Goal: Task Accomplishment & Management: Manage account settings

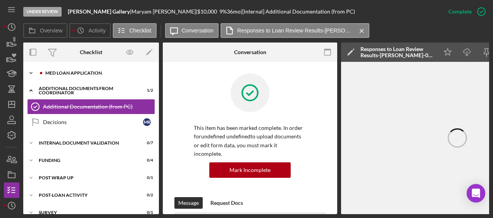
click at [67, 73] on div "MED Loan Application" at bounding box center [97, 73] width 104 height 5
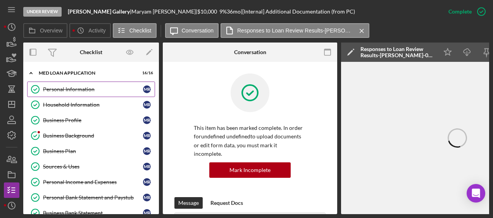
click at [64, 84] on link "Personal Information Personal Information M R" at bounding box center [91, 89] width 128 height 15
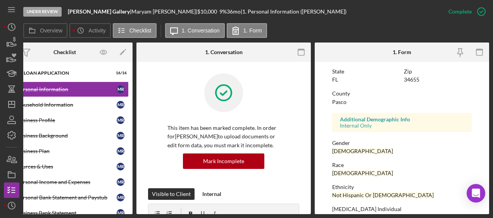
scroll to position [217, 0]
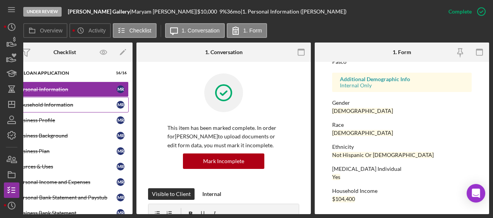
click at [58, 107] on div "Household Information" at bounding box center [67, 105] width 100 height 6
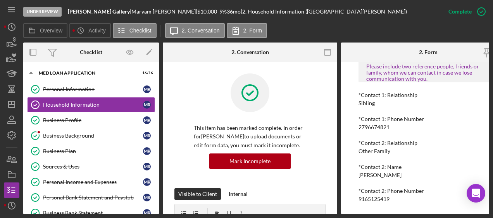
scroll to position [637, 0]
click at [112, 117] on div "Business Profile" at bounding box center [93, 120] width 100 height 6
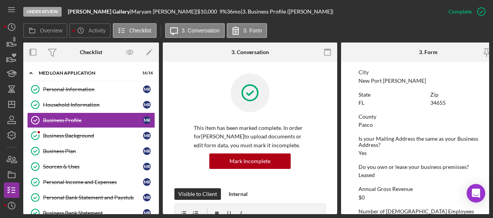
scroll to position [344, 0]
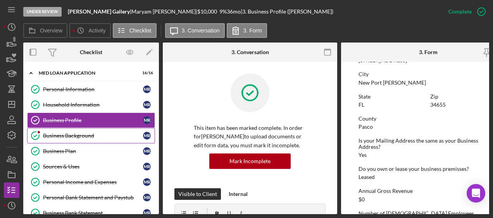
click at [110, 133] on div "Business Background" at bounding box center [93, 136] width 100 height 6
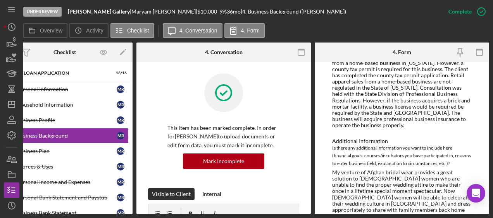
scroll to position [550, 0]
click at [453, 170] on div "My venture of Afghan bridal wear provides a great solution to Afghan women who …" at bounding box center [401, 195] width 139 height 50
click at [73, 154] on link "Business Plan Business Plan M R" at bounding box center [65, 151] width 128 height 15
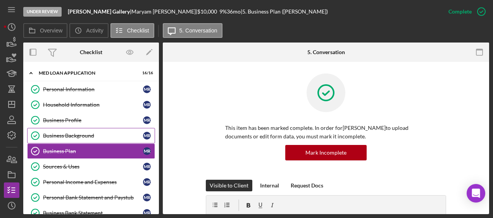
click at [113, 137] on div "Business Background" at bounding box center [93, 136] width 100 height 6
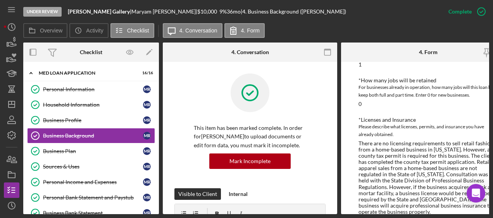
scroll to position [550, 0]
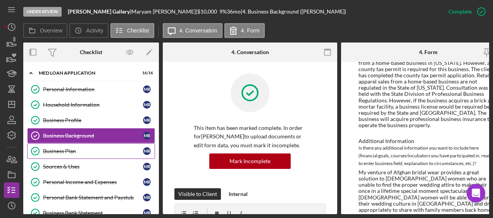
click at [83, 151] on div "Business Plan" at bounding box center [93, 151] width 100 height 6
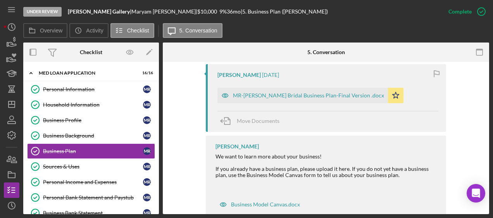
scroll to position [283, 0]
drag, startPoint x: 324, startPoint y: 103, endPoint x: 311, endPoint y: 101, distance: 14.0
click at [311, 101] on div "MR-Jasmin Bridal Business Plan-Final Version .docx" at bounding box center [302, 95] width 170 height 15
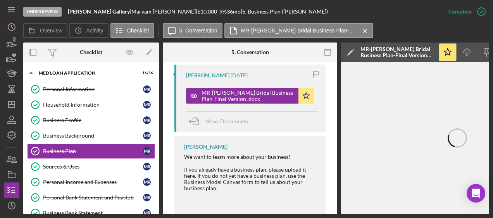
scroll to position [0, 84]
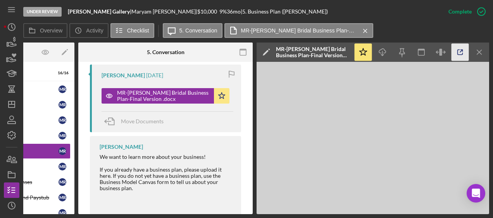
click at [460, 52] on line "button" at bounding box center [461, 51] width 2 height 2
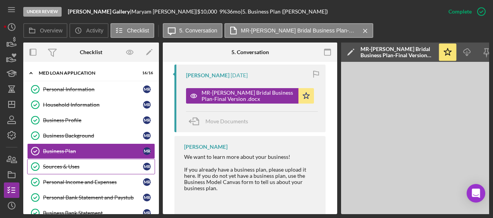
click at [87, 168] on div "Sources & Uses" at bounding box center [93, 167] width 100 height 6
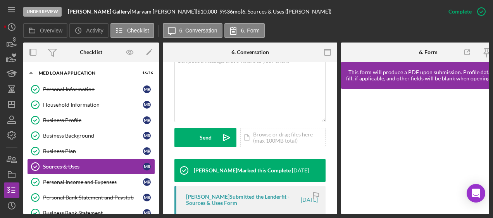
scroll to position [256, 0]
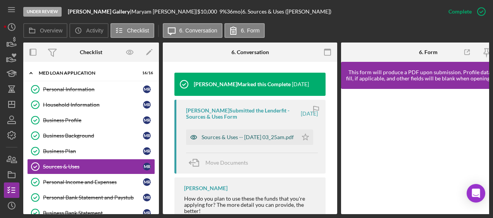
click at [246, 136] on div "Sources & Uses -- 2025-07-31 03_25am.pdf" at bounding box center [247, 137] width 92 height 6
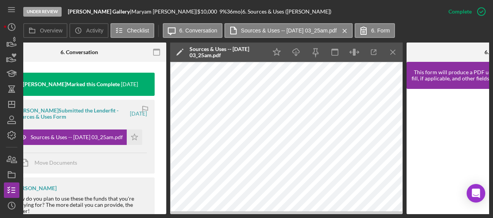
scroll to position [0, 178]
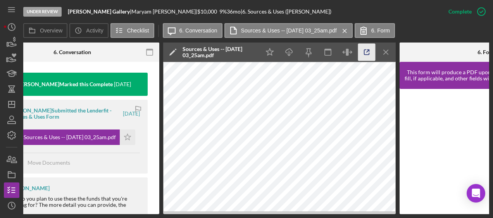
click at [363, 57] on icon "button" at bounding box center [366, 52] width 17 height 17
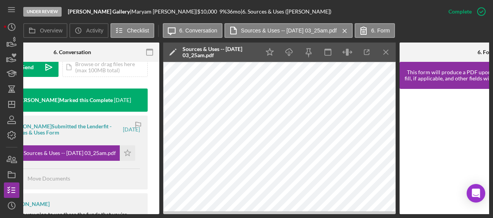
scroll to position [0, 0]
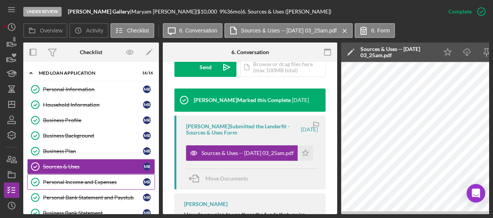
click at [52, 175] on link "Personal Income and Expenses Personal Income and Expenses M R" at bounding box center [91, 182] width 128 height 15
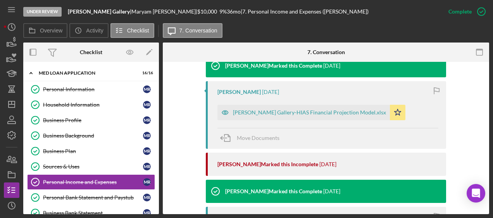
scroll to position [321, 0]
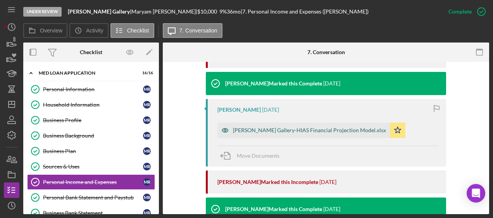
click at [318, 129] on div "Jasmin Bridal Gallery-HIAS Financial Projection Model.xlsx" at bounding box center [309, 130] width 153 height 6
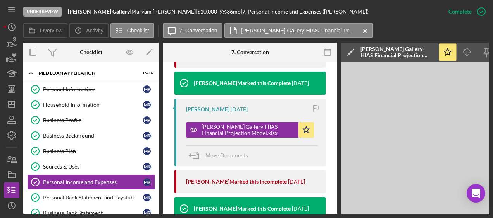
scroll to position [0, 84]
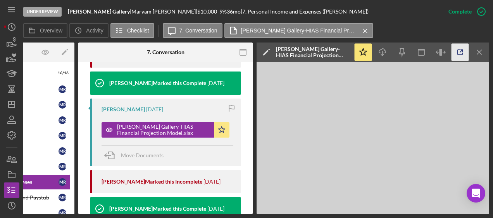
click at [463, 53] on icon "button" at bounding box center [459, 52] width 17 height 17
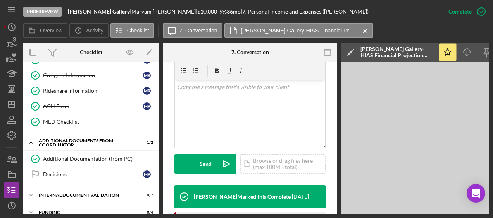
scroll to position [210, 0]
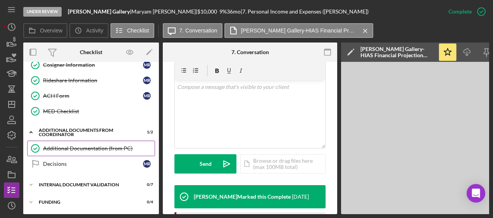
click at [81, 146] on div "Additional Documentation (from PC)" at bounding box center [99, 149] width 112 height 6
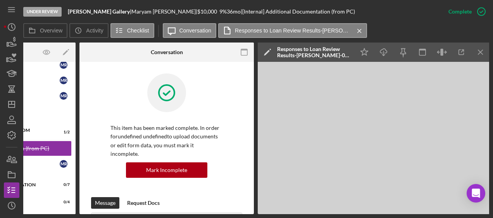
scroll to position [0, 84]
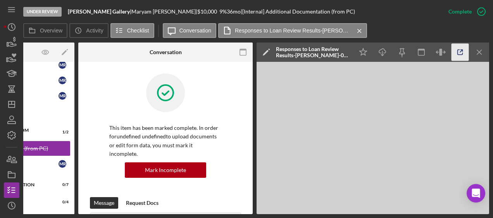
click at [465, 49] on icon "button" at bounding box center [459, 52] width 17 height 17
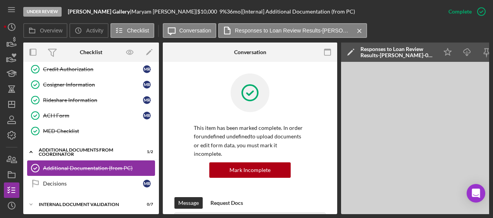
scroll to position [191, 0]
click at [98, 203] on div "Internal Document Validation" at bounding box center [94, 205] width 110 height 5
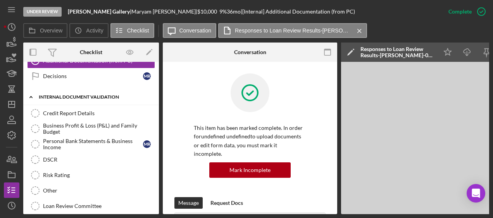
scroll to position [298, 0]
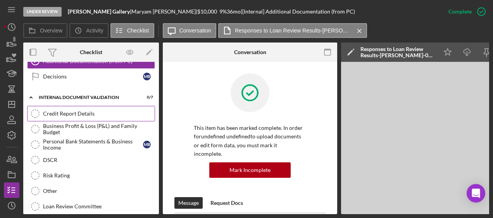
click at [74, 111] on div "Credit Report Details" at bounding box center [99, 114] width 112 height 6
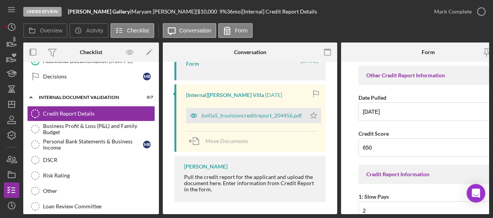
scroll to position [183, 0]
click at [243, 118] on div "bvilla5_truvisioncreditreport_204456.pdf" at bounding box center [251, 115] width 100 height 6
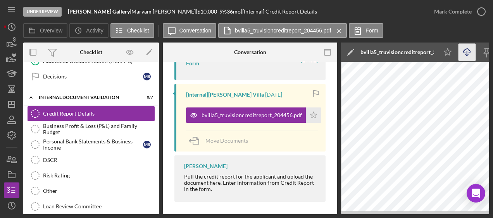
click at [467, 52] on line "button" at bounding box center [467, 53] width 0 height 4
click at [83, 168] on link "Risk Rating Risk Rating" at bounding box center [91, 175] width 128 height 15
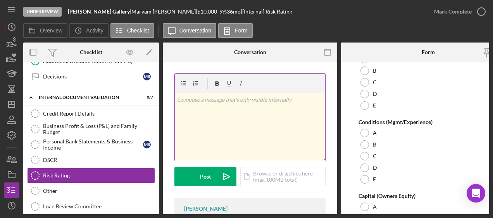
scroll to position [67, 0]
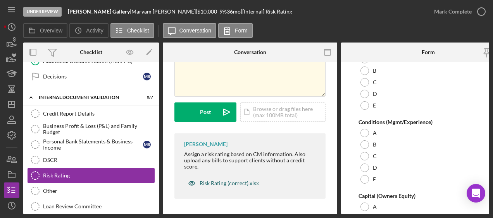
click at [244, 183] on div "Risk Rating (correct).xlsx" at bounding box center [228, 183] width 59 height 6
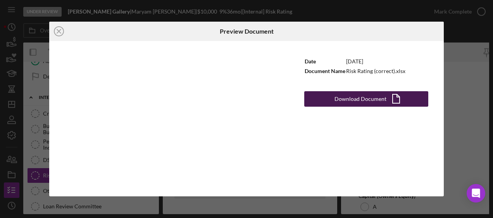
click at [354, 94] on div "Download Document" at bounding box center [360, 98] width 52 height 15
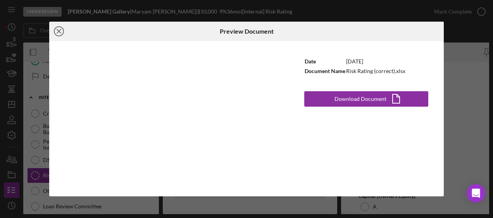
click at [60, 31] on icon "Icon/Close" at bounding box center [58, 31] width 19 height 19
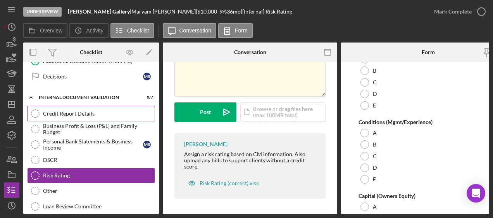
click at [70, 111] on div "Credit Report Details" at bounding box center [99, 114] width 112 height 6
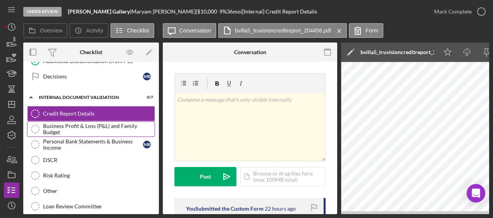
click at [67, 129] on div "Business Profit & Loss (P&L) and Family Budget" at bounding box center [99, 129] width 112 height 12
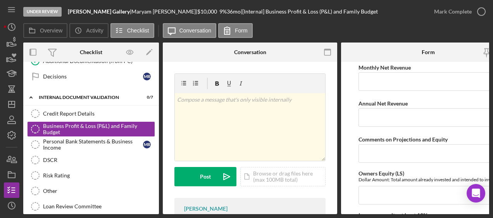
scroll to position [1205, 0]
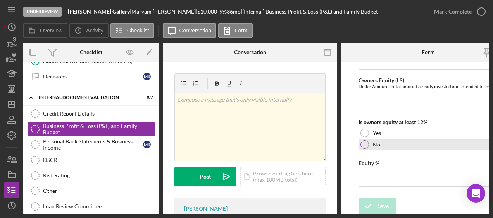
click at [364, 141] on div at bounding box center [364, 145] width 9 height 9
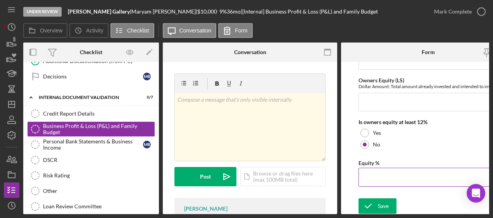
click at [373, 175] on input "Equity %" at bounding box center [427, 177] width 139 height 19
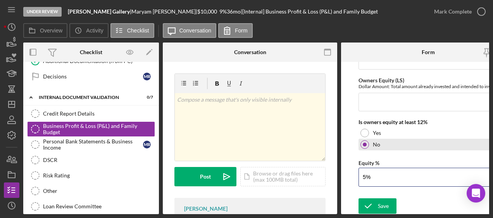
type input "5%"
click at [406, 142] on div "No" at bounding box center [427, 145] width 139 height 12
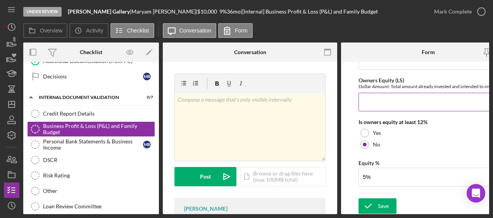
click at [388, 105] on input "Owners Equity (LS)" at bounding box center [427, 102] width 139 height 19
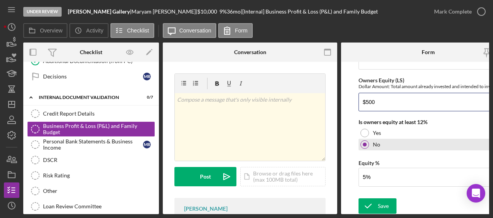
type input "$500"
click at [410, 140] on div "No" at bounding box center [427, 145] width 139 height 12
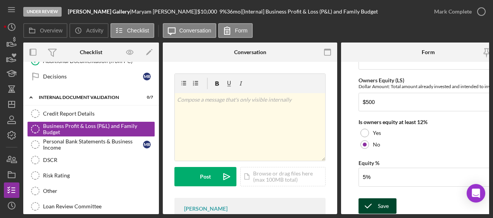
click at [376, 206] on icon "submit" at bounding box center [367, 206] width 19 height 19
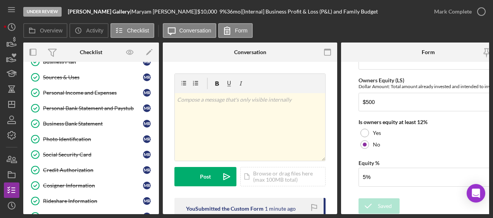
scroll to position [90, 0]
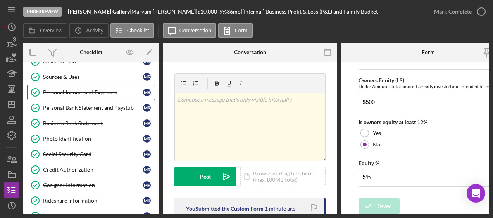
click at [81, 93] on div "Personal Income and Expenses" at bounding box center [93, 92] width 100 height 6
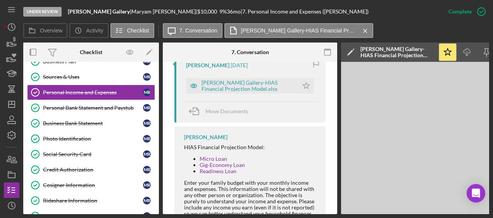
scroll to position [482, 0]
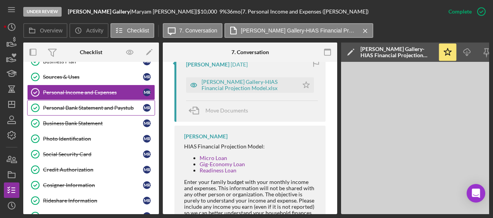
click at [67, 105] on div "Personal Bank Statement and Paystub" at bounding box center [93, 108] width 100 height 6
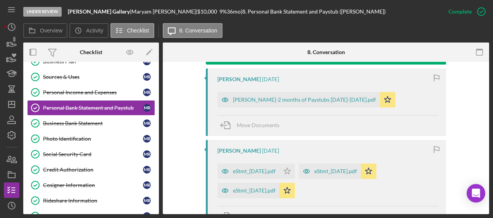
scroll to position [280, 0]
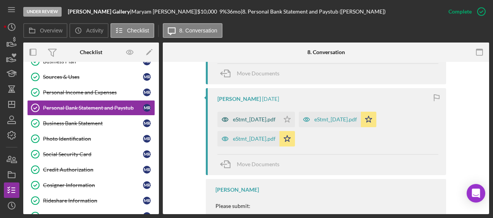
click at [275, 122] on div "eStmt_2025-04-16.pdf" at bounding box center [254, 120] width 43 height 6
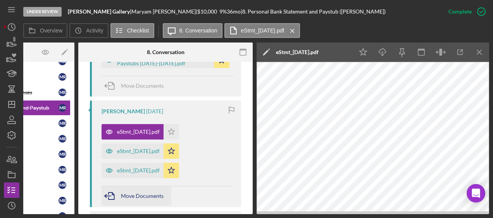
scroll to position [325, 0]
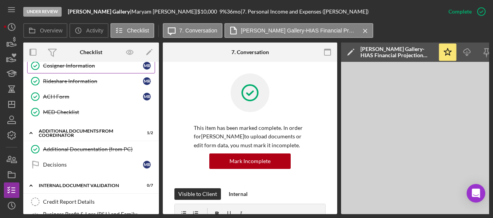
scroll to position [233, 0]
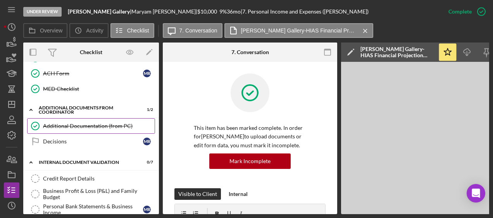
click at [84, 118] on link "Additional Documentation (from PC) Additional Documentation (from PC)" at bounding box center [91, 125] width 128 height 15
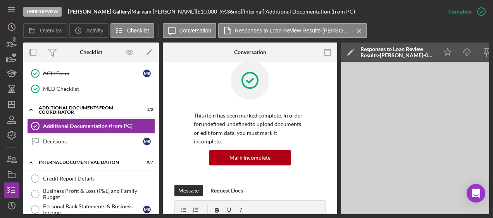
scroll to position [53, 0]
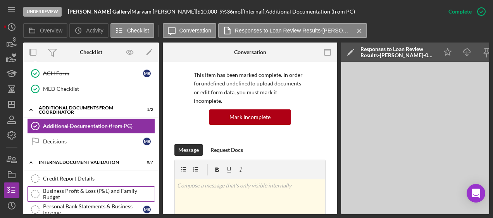
click at [110, 188] on div "Business Profit & Loss (P&L) and Family Budget" at bounding box center [99, 194] width 112 height 12
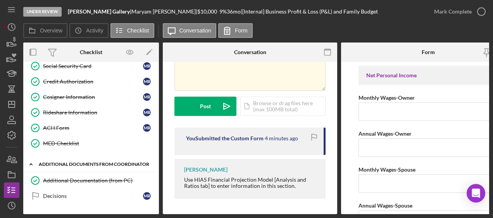
scroll to position [179, 0]
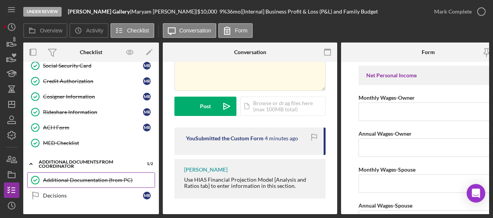
click at [105, 177] on div "Additional Documentation (from PC)" at bounding box center [99, 180] width 112 height 6
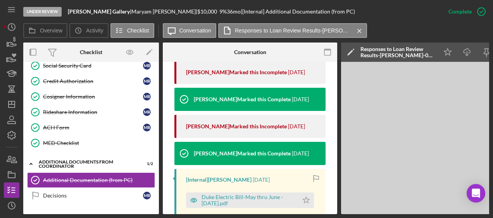
scroll to position [375, 0]
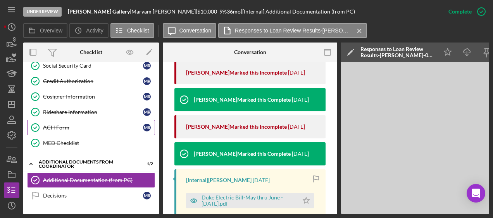
click at [75, 126] on div "ACH Form" at bounding box center [93, 128] width 100 height 6
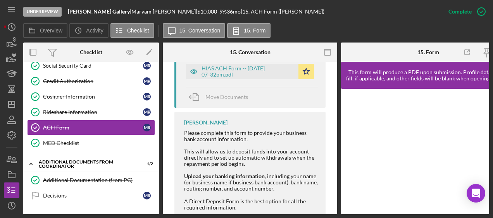
scroll to position [430, 0]
click at [246, 74] on div "HIAS ACH Form -- 2025-07-25 07_32pm.pdf" at bounding box center [247, 72] width 93 height 12
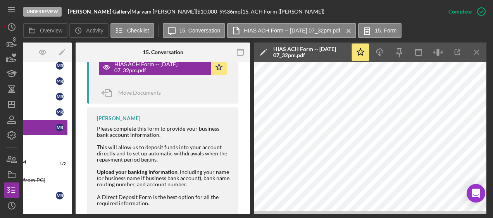
scroll to position [0, 0]
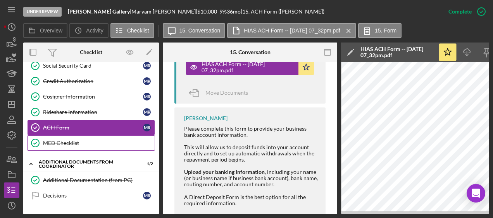
click at [81, 143] on link "MED Checklist MED Checklist" at bounding box center [91, 143] width 128 height 15
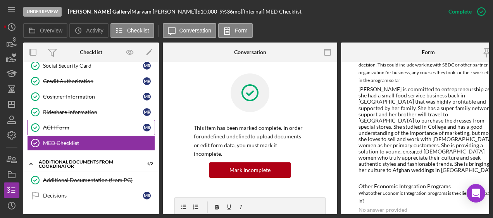
click at [104, 125] on div "ACH Form" at bounding box center [93, 128] width 100 height 6
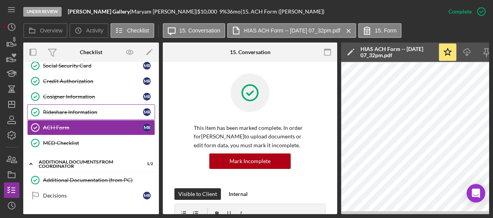
click at [105, 105] on link "Rideshare Information Rideshare Information M R" at bounding box center [91, 112] width 128 height 15
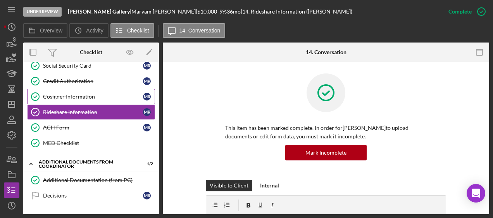
click at [96, 94] on div "Cosigner Information" at bounding box center [93, 97] width 100 height 6
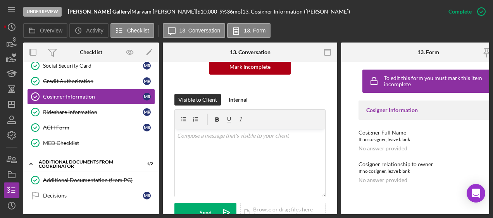
scroll to position [94, 0]
click at [105, 79] on div "Credit Authorization" at bounding box center [93, 81] width 100 height 6
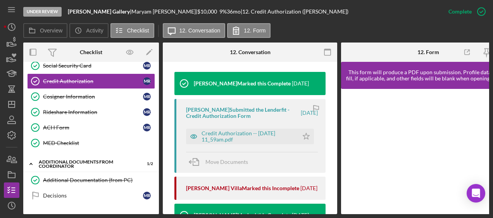
scroll to position [256, 0]
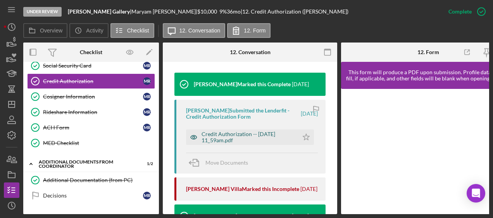
click at [220, 137] on div "Credit Authorization -- 2025-08-15 11_59am.pdf" at bounding box center [247, 137] width 93 height 12
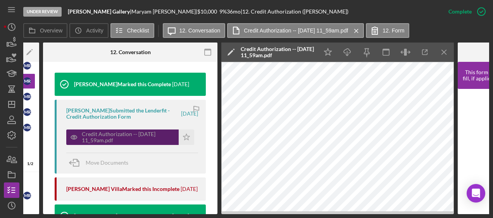
scroll to position [0, 120]
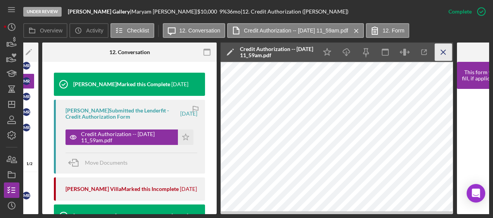
click at [443, 46] on icon "Icon/Menu Close" at bounding box center [442, 52] width 17 height 17
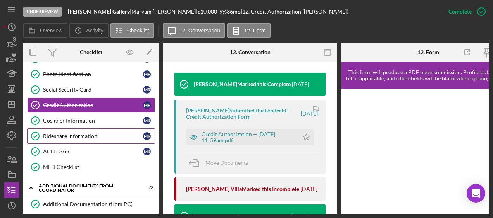
scroll to position [153, 0]
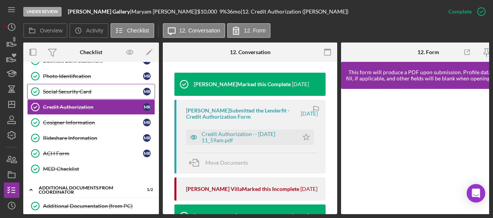
click at [84, 89] on div "Social Security Card" at bounding box center [93, 92] width 100 height 6
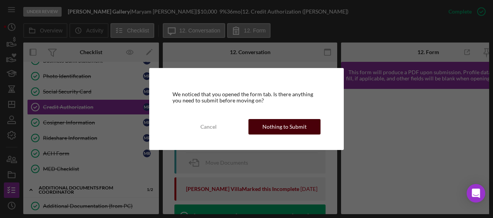
click at [300, 131] on div "Nothing to Submit" at bounding box center [284, 126] width 44 height 15
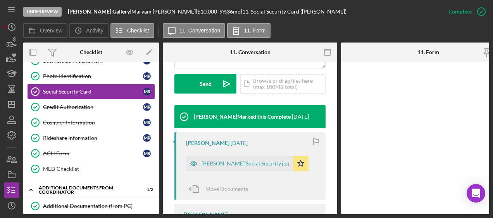
scroll to position [239, 0]
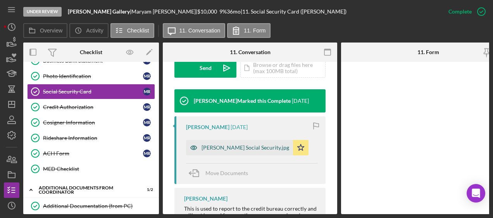
click at [244, 147] on div "Maryann Social Security.jpg" at bounding box center [245, 148] width 88 height 6
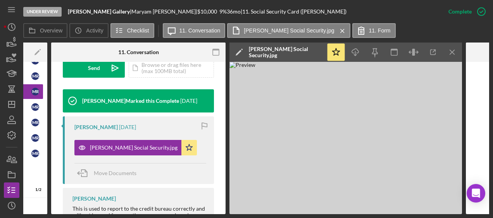
scroll to position [0, 0]
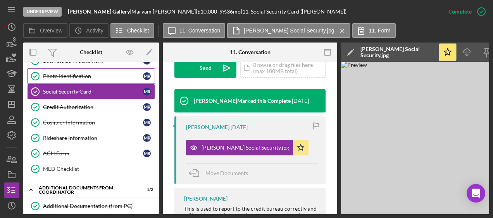
click at [81, 74] on div "Photo Identification" at bounding box center [93, 76] width 100 height 6
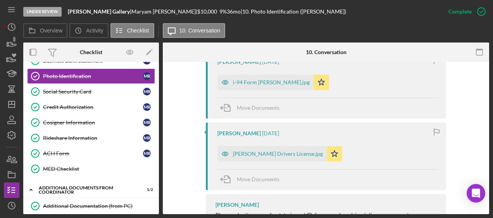
scroll to position [320, 0]
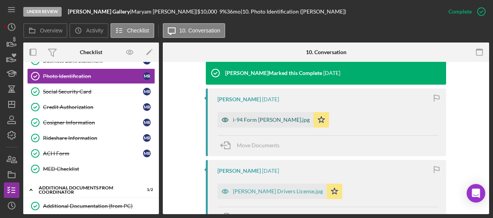
click at [269, 117] on div "i-94 Form Maryam Rahmani.jpg" at bounding box center [271, 120] width 77 height 6
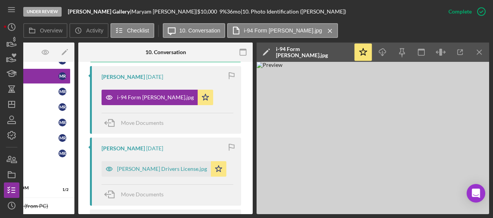
scroll to position [290, 0]
click at [156, 171] on div "Maryam Rahmani Drivers License.jpg" at bounding box center [162, 169] width 90 height 6
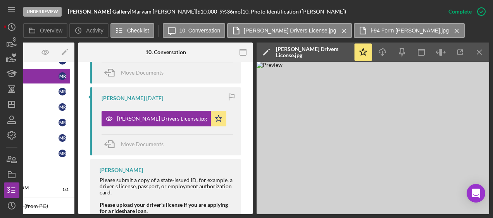
scroll to position [0, 0]
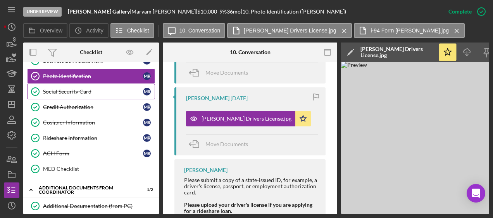
click at [105, 89] on div "Social Security Card" at bounding box center [93, 92] width 100 height 6
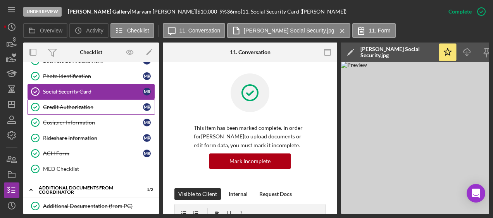
click at [99, 104] on div "Credit Authorization" at bounding box center [93, 107] width 100 height 6
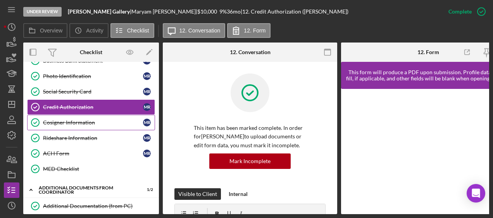
click at [86, 115] on link "Cosigner Information Cosigner Information M R" at bounding box center [91, 122] width 128 height 15
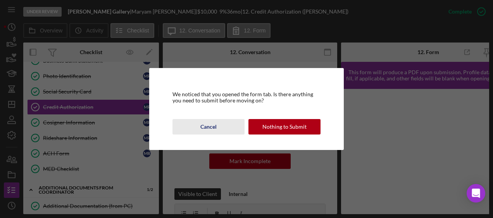
click at [219, 128] on button "Cancel" at bounding box center [208, 126] width 72 height 15
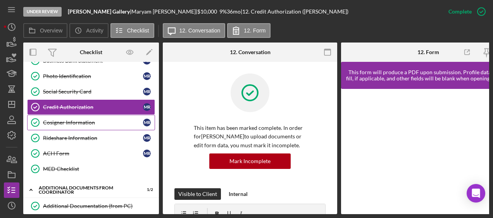
click at [88, 120] on div "Cosigner Information" at bounding box center [93, 123] width 100 height 6
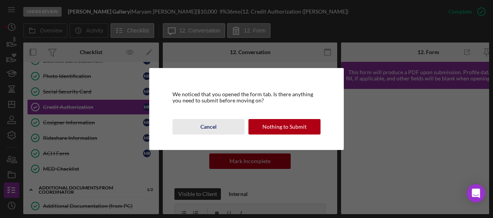
click at [217, 128] on button "Cancel" at bounding box center [208, 126] width 72 height 15
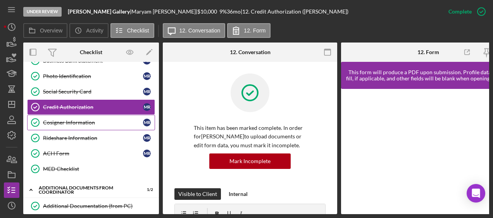
click at [96, 120] on div "Cosigner Information" at bounding box center [93, 123] width 100 height 6
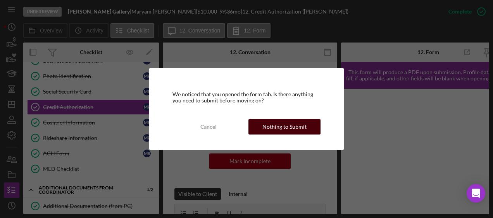
click at [273, 131] on div "Nothing to Submit" at bounding box center [284, 126] width 44 height 15
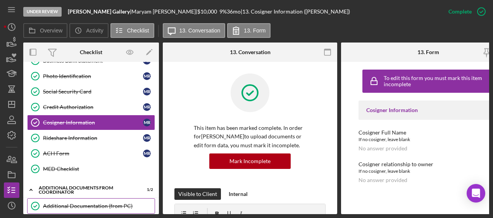
click at [78, 203] on div "Additional Documentation (from PC)" at bounding box center [99, 206] width 112 height 6
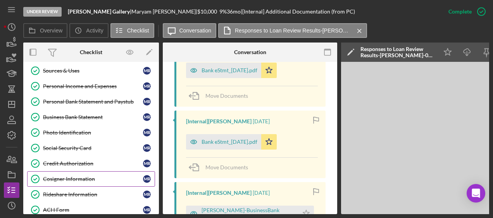
scroll to position [82, 0]
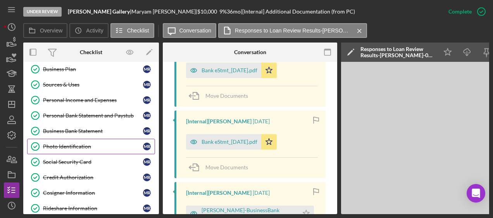
click at [76, 144] on div "Photo Identification" at bounding box center [93, 147] width 100 height 6
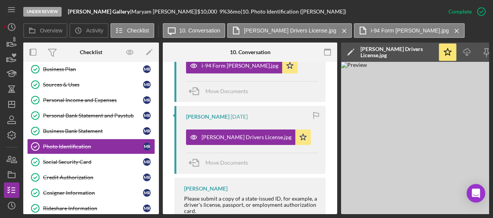
scroll to position [300, 0]
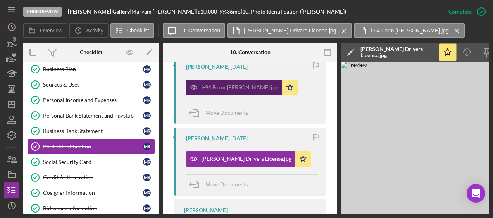
click at [249, 87] on div "i-94 Form Maryam Rahmani.jpg" at bounding box center [239, 87] width 77 height 6
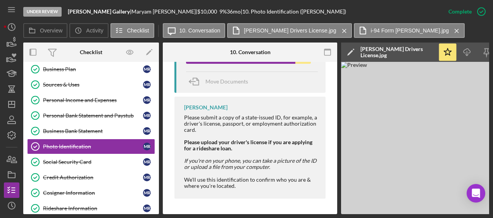
scroll to position [404, 0]
click at [80, 135] on link "Business Bank Statement Business Bank Statement M R" at bounding box center [91, 131] width 128 height 15
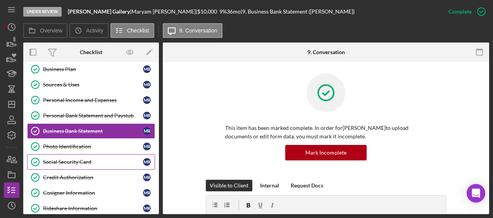
click at [74, 159] on div "Social Security Card" at bounding box center [93, 162] width 100 height 6
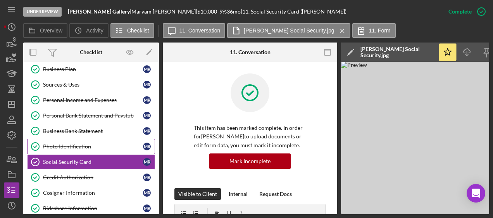
click at [76, 151] on link "Photo Identification Photo Identification M R" at bounding box center [91, 146] width 128 height 15
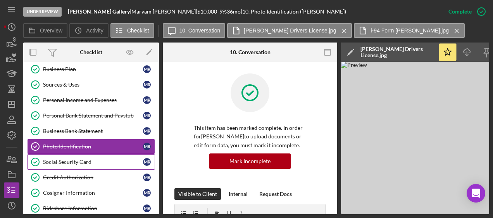
click at [76, 161] on div "Social Security Card" at bounding box center [93, 162] width 100 height 6
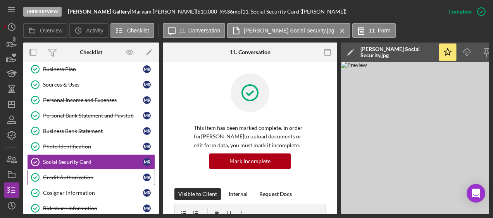
click at [74, 175] on div "Credit Authorization" at bounding box center [93, 178] width 100 height 6
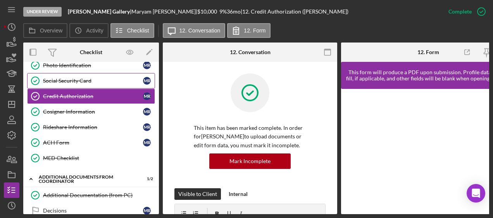
scroll to position [201, 0]
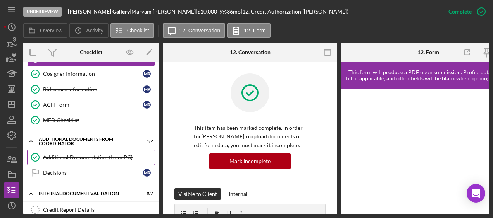
click at [85, 154] on div "Additional Documentation (from PC)" at bounding box center [99, 157] width 112 height 6
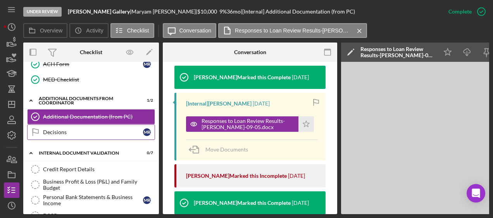
scroll to position [244, 0]
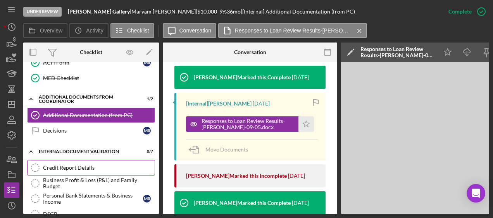
click at [94, 165] on div "Credit Report Details" at bounding box center [99, 168] width 112 height 6
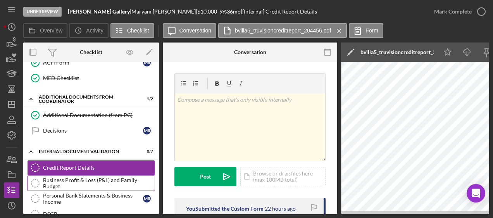
click at [94, 177] on div "Business Profit & Loss (P&L) and Family Budget" at bounding box center [99, 183] width 112 height 12
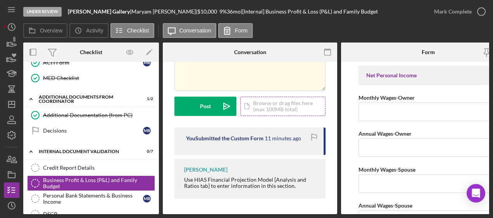
scroll to position [72, 0]
click at [110, 194] on div "Personal Bank Statements & Business Income" at bounding box center [93, 199] width 100 height 12
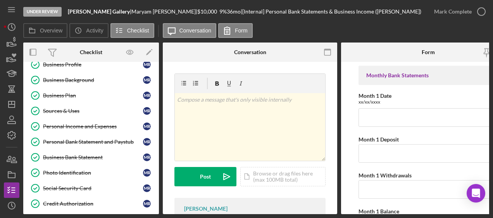
scroll to position [56, 0]
click at [100, 156] on div "Business Bank Statement" at bounding box center [93, 157] width 100 height 6
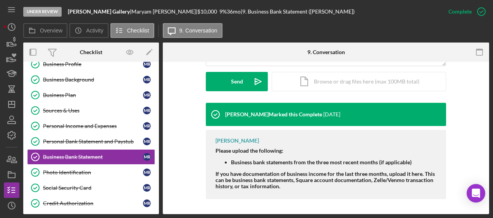
scroll to position [218, 0]
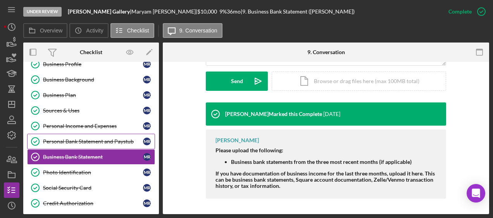
click at [120, 139] on div "Personal Bank Statement and Paystub" at bounding box center [93, 142] width 100 height 6
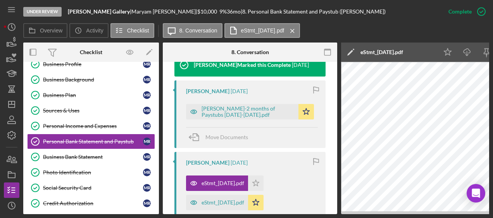
scroll to position [275, 0]
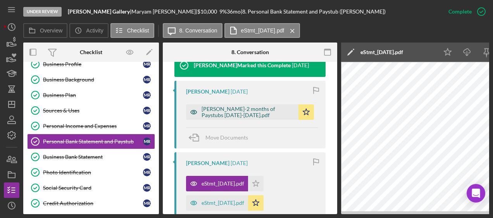
click at [259, 112] on div "Maryam Rahmani-2 months of Paystubs May-June 2025.pdf" at bounding box center [247, 112] width 93 height 12
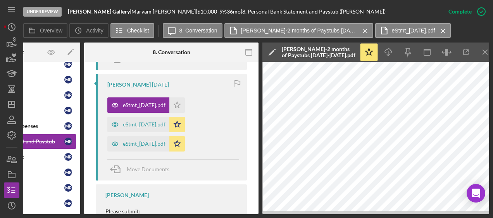
scroll to position [354, 0]
click at [160, 125] on div "eStmt_2025-05-15.pdf" at bounding box center [144, 124] width 43 height 6
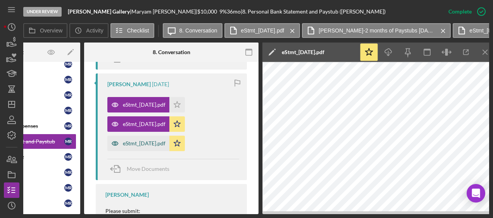
click at [165, 141] on div "eStmt_2025-06-13.pdf" at bounding box center [144, 144] width 43 height 6
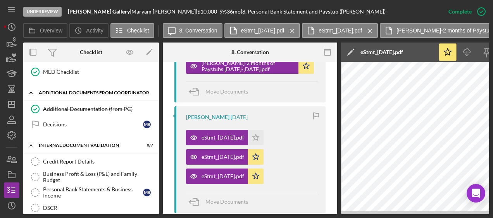
scroll to position [266, 0]
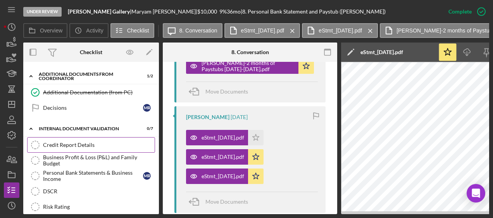
click at [87, 143] on link "Credit Report Details Credit Report Details" at bounding box center [91, 144] width 128 height 15
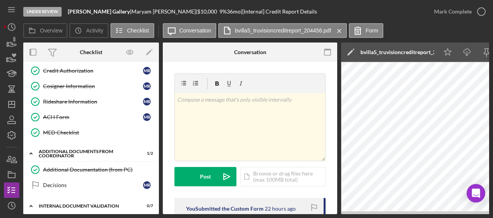
scroll to position [166, 0]
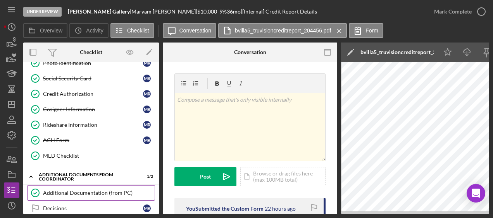
click at [115, 190] on div "Additional Documentation (from PC)" at bounding box center [99, 193] width 112 height 6
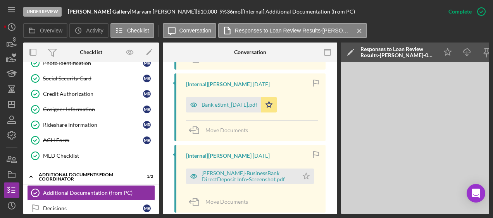
scroll to position [1064, 0]
click at [257, 102] on div "Bank eStmt_[DATE].pdf" at bounding box center [229, 105] width 56 height 6
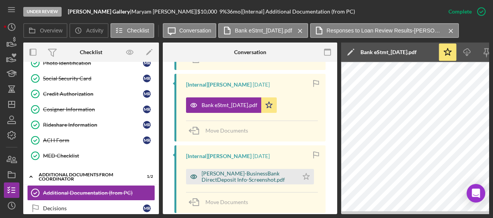
scroll to position [976, 0]
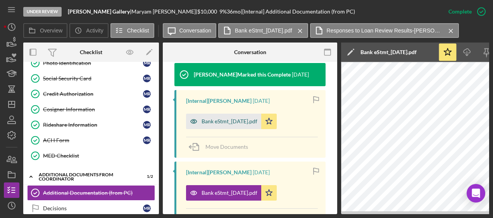
click at [247, 118] on div "Bank eStmt_[DATE].pdf" at bounding box center [229, 121] width 56 height 6
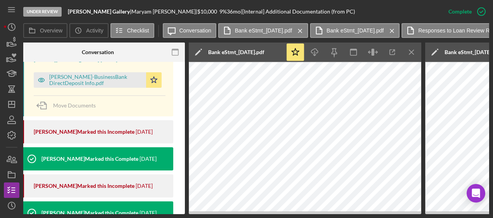
scroll to position [0, 163]
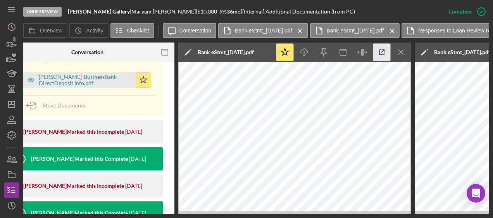
click at [387, 57] on icon "button" at bounding box center [381, 52] width 17 height 17
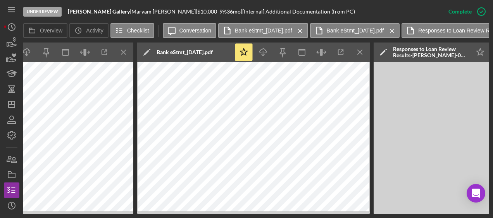
scroll to position [0, 451]
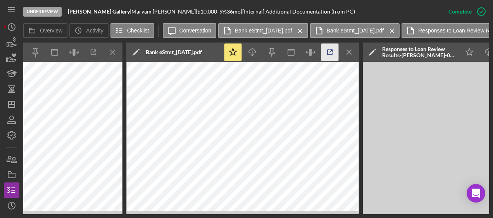
click at [328, 53] on icon "button" at bounding box center [329, 52] width 17 height 17
click at [346, 55] on icon "Icon/Menu Close" at bounding box center [348, 52] width 17 height 17
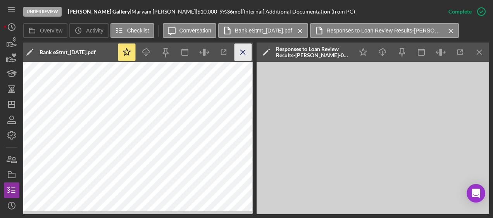
click at [237, 52] on icon "Icon/Menu Close" at bounding box center [242, 52] width 17 height 17
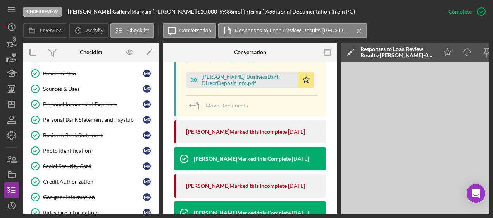
scroll to position [78, 0]
click at [83, 117] on div "Personal Bank Statement and Paystub" at bounding box center [93, 120] width 100 height 6
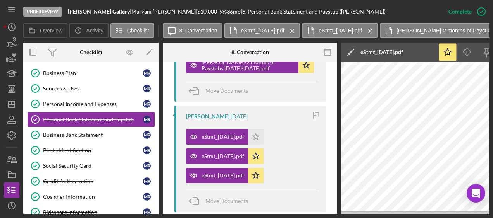
scroll to position [321, 0]
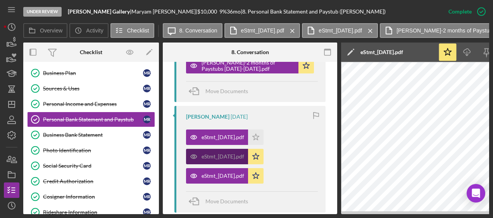
click at [244, 158] on div "eStmt_2025-05-15.pdf" at bounding box center [222, 157] width 43 height 6
click at [235, 154] on div "eStmt_2025-05-15.pdf" at bounding box center [222, 157] width 43 height 6
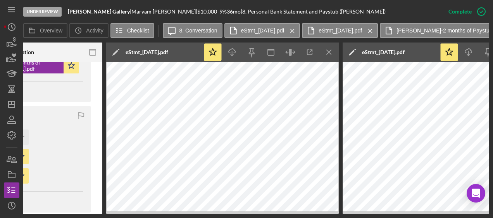
scroll to position [0, 279]
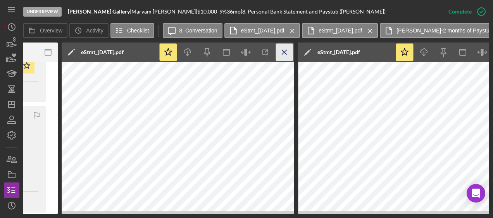
click at [287, 55] on icon "Icon/Menu Close" at bounding box center [284, 52] width 17 height 17
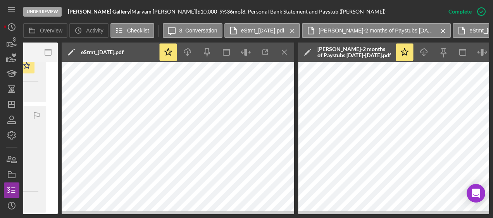
click at [287, 55] on icon "Icon/Menu Close" at bounding box center [284, 52] width 17 height 17
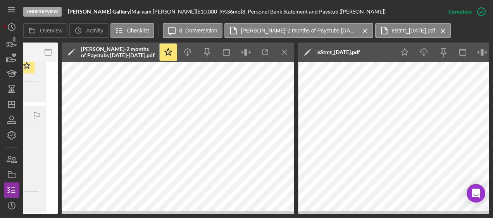
click at [287, 55] on icon "Icon/Menu Close" at bounding box center [284, 52] width 17 height 17
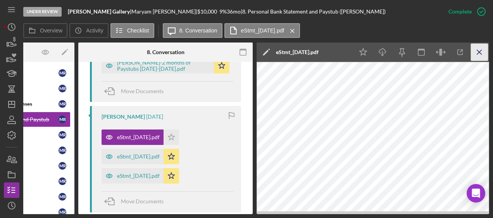
click at [478, 53] on line "button" at bounding box center [479, 52] width 4 height 4
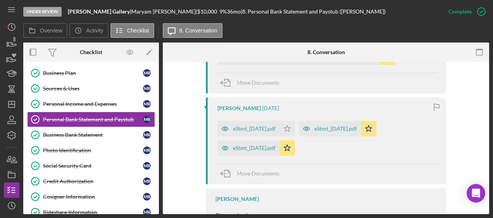
scroll to position [313, 0]
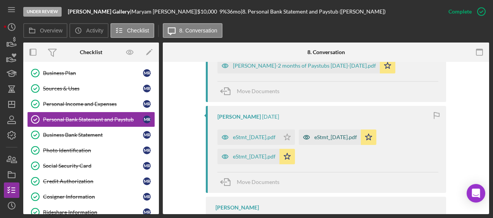
click at [328, 132] on div "eStmt_2025-05-15.pdf" at bounding box center [330, 137] width 62 height 15
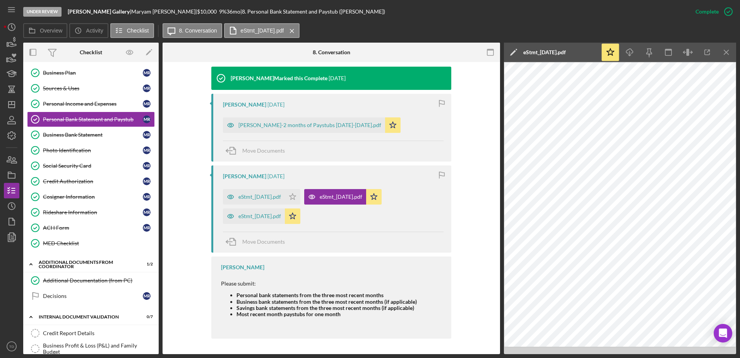
scroll to position [254, 0]
click at [359, 130] on div "Maryam Rahmani-2 months of Paystubs May-June 2025.pdf" at bounding box center [304, 124] width 162 height 15
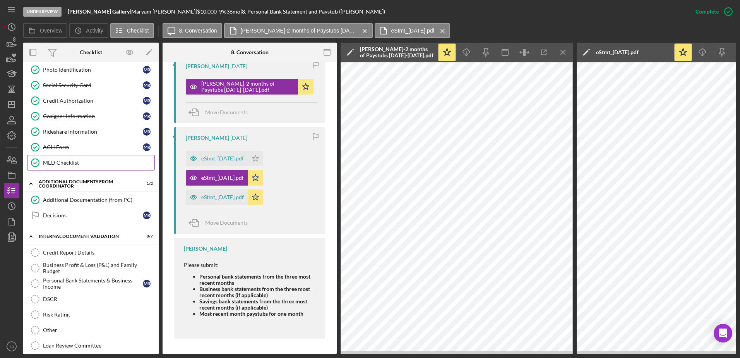
scroll to position [159, 0]
click at [107, 199] on div "Additional Documentation (from PC)" at bounding box center [99, 200] width 112 height 6
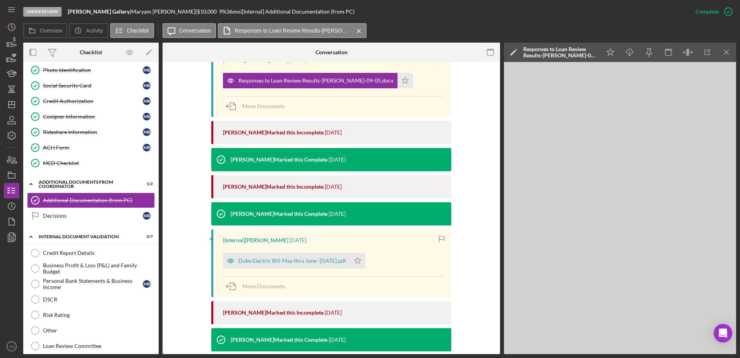
scroll to position [360, 0]
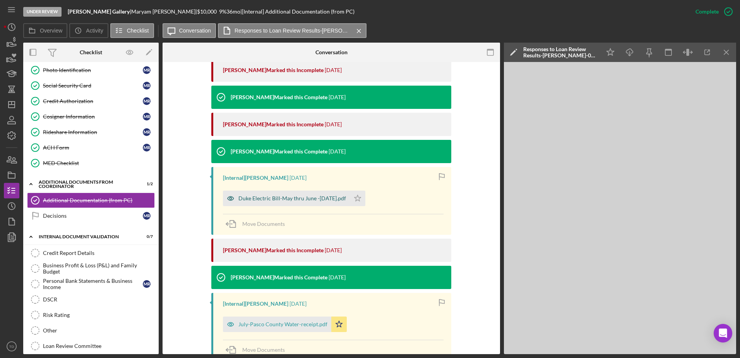
click at [288, 204] on div "Duke Electric Bill-May thru June -[DATE].pdf" at bounding box center [286, 198] width 127 height 15
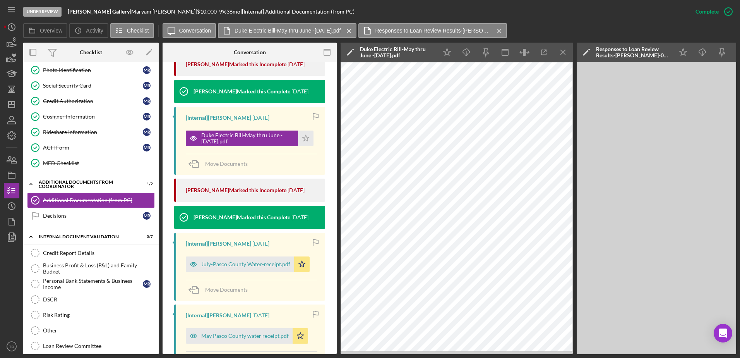
scroll to position [438, 0]
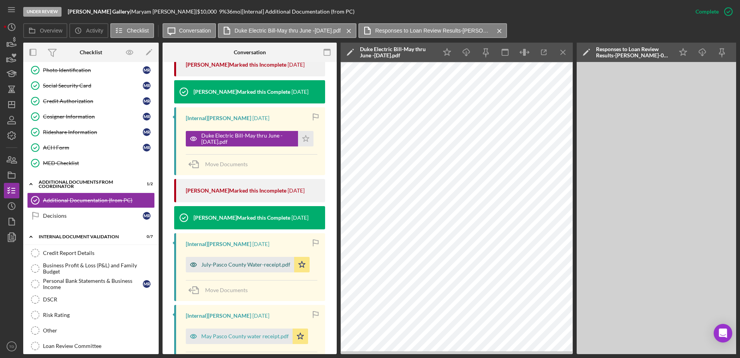
click at [268, 218] on div "July-Pasco County Water-receipt.pdf" at bounding box center [240, 264] width 108 height 15
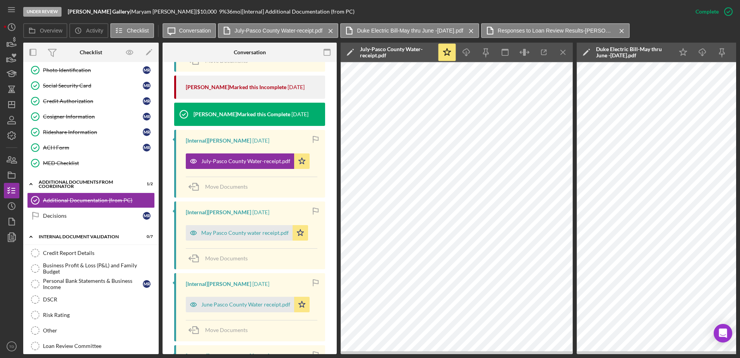
scroll to position [541, 0]
click at [242, 218] on div "May Pasco County water receipt.pdf" at bounding box center [239, 232] width 107 height 15
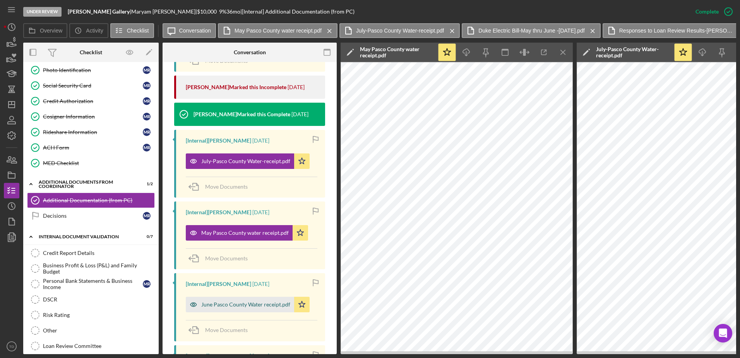
click at [271, 218] on div "June Pasco County Water receipt.pdf" at bounding box center [245, 304] width 89 height 6
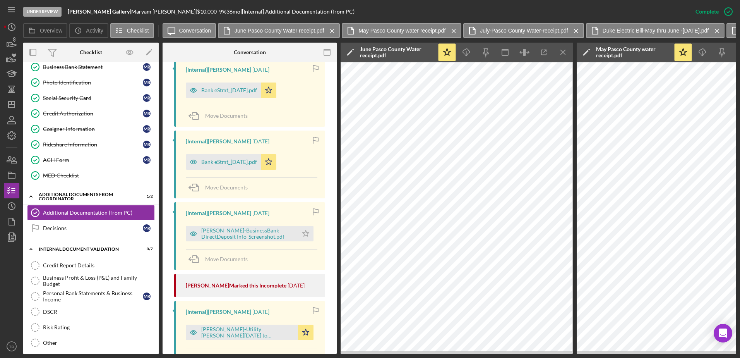
scroll to position [1011, 0]
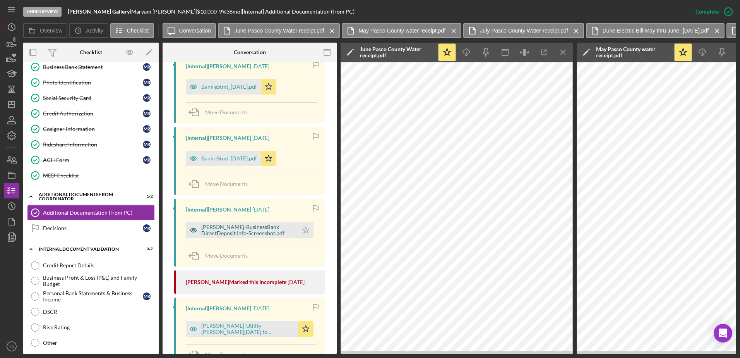
click at [244, 218] on div "[PERSON_NAME]-BusinessBank DirectDeposit Info-Screenshot.pdf" at bounding box center [247, 230] width 93 height 12
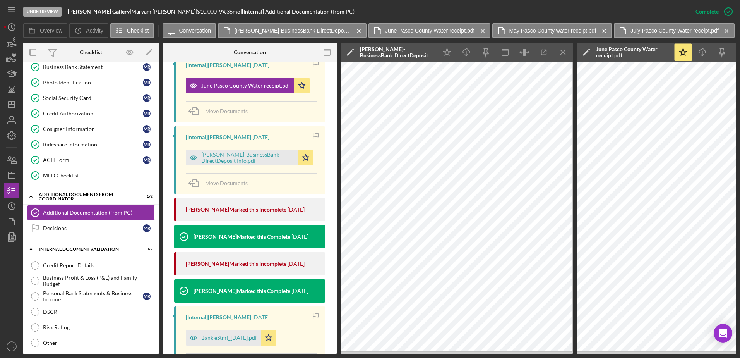
scroll to position [759, 0]
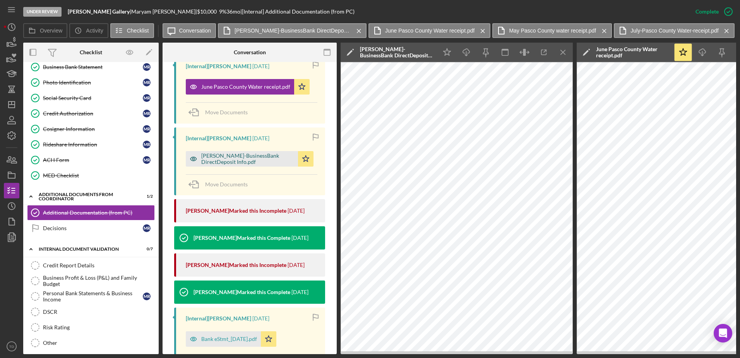
click at [259, 151] on div "[PERSON_NAME]-BusinessBank DirectDeposit Info.pdf" at bounding box center [242, 158] width 112 height 15
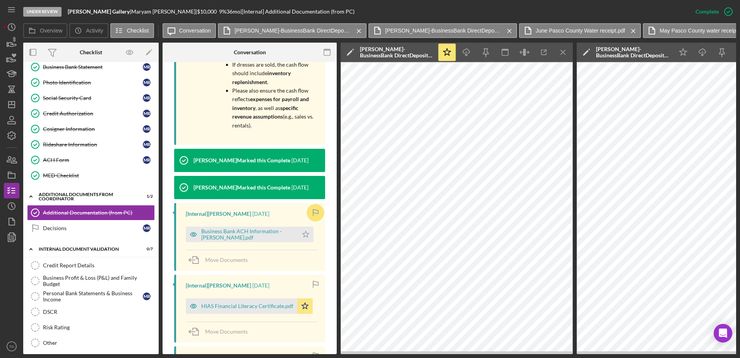
scroll to position [1836, 0]
click at [242, 218] on div "Business Bank ACH Information -[PERSON_NAME].pdf" at bounding box center [247, 235] width 93 height 12
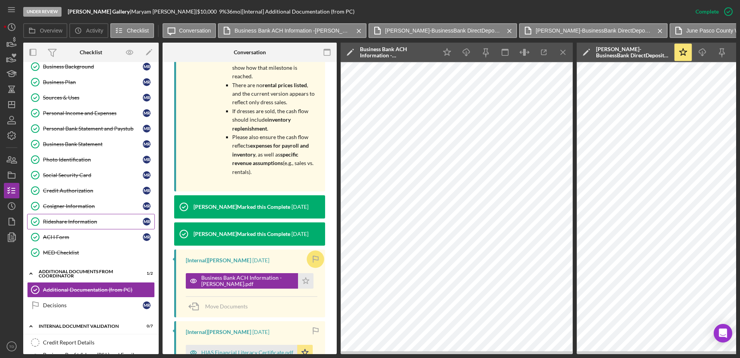
scroll to position [69, 0]
click at [91, 127] on div "Personal Bank Statement and Paystub" at bounding box center [93, 129] width 100 height 6
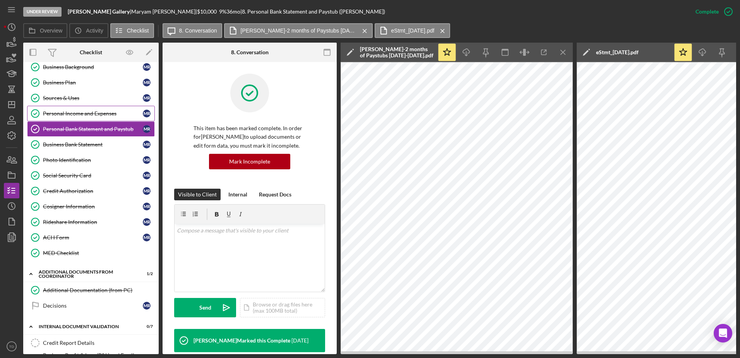
click at [87, 113] on div "Personal Income and Expenses" at bounding box center [93, 113] width 100 height 6
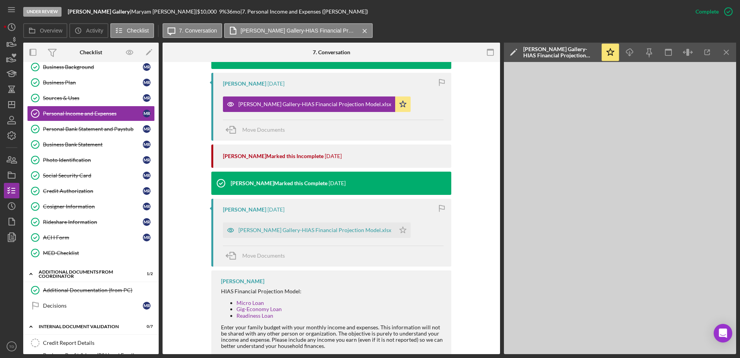
scroll to position [348, 0]
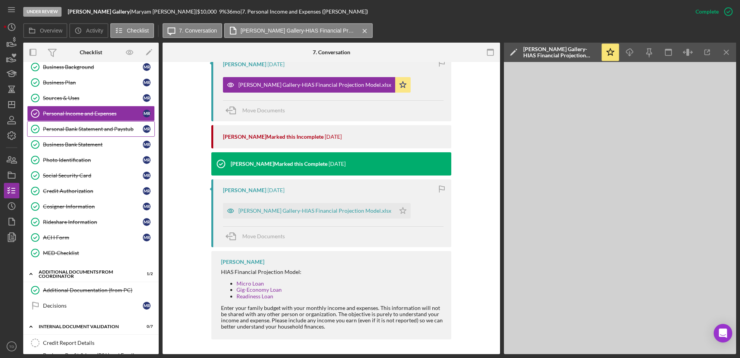
click at [104, 134] on link "Personal Bank Statement and Paystub Personal Bank Statement and Paystub M R" at bounding box center [91, 128] width 128 height 15
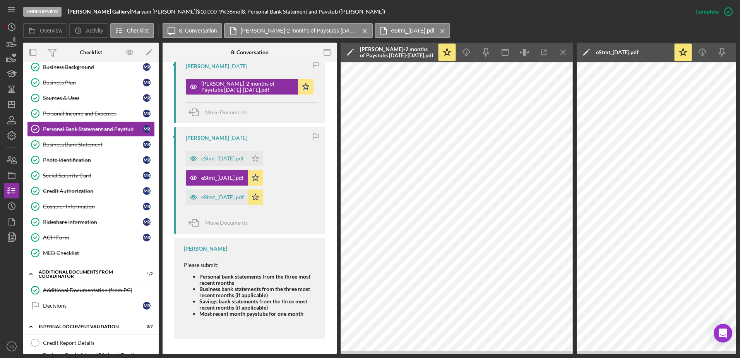
scroll to position [302, 0]
click at [236, 158] on div "eStmt_2025-04-16.pdf" at bounding box center [222, 158] width 43 height 6
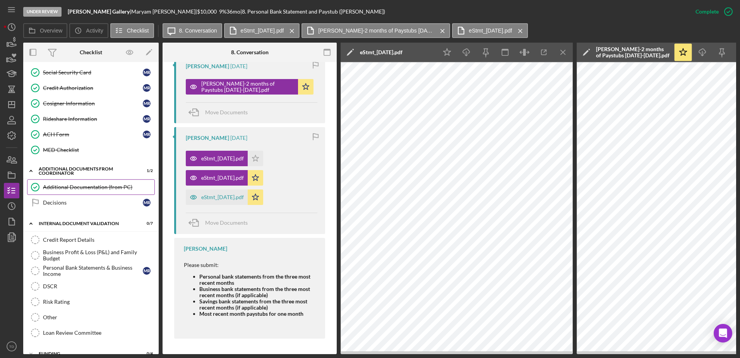
scroll to position [172, 0]
click at [81, 218] on div "DSCR" at bounding box center [99, 286] width 112 height 6
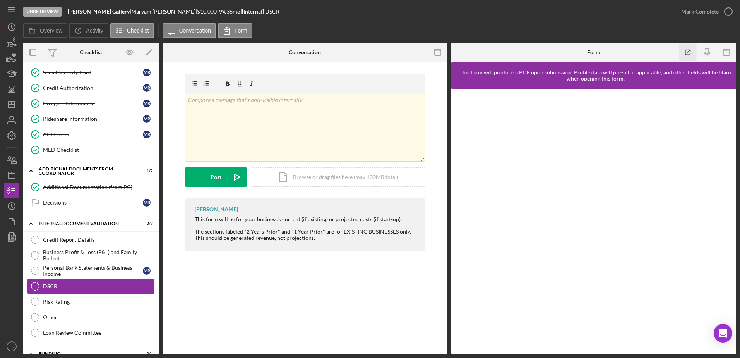
click at [492, 52] on icon "button" at bounding box center [687, 52] width 17 height 17
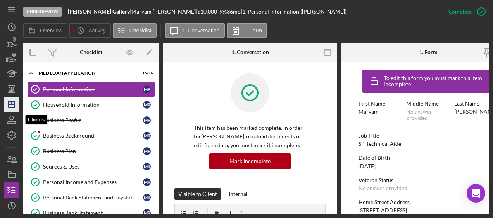
click at [10, 109] on icon "Icon/Dashboard" at bounding box center [11, 104] width 19 height 19
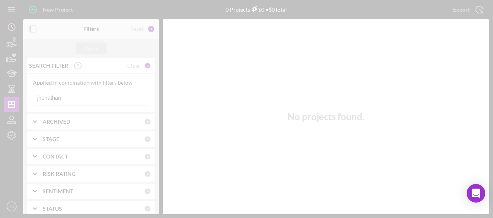
click at [55, 99] on div at bounding box center [246, 109] width 493 height 218
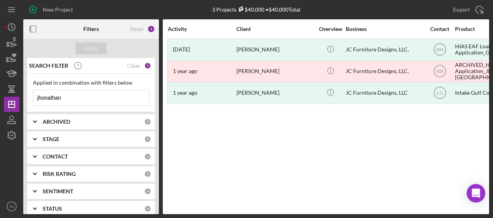
click at [72, 101] on input "jhonathan" at bounding box center [90, 97] width 115 height 15
drag, startPoint x: 72, startPoint y: 101, endPoint x: -2, endPoint y: 99, distance: 73.2
click at [0, 99] on html "New Project 3 Projects $40,000 • $40,000 Total jhonathan Export Icon/Export Fil…" at bounding box center [246, 109] width 493 height 218
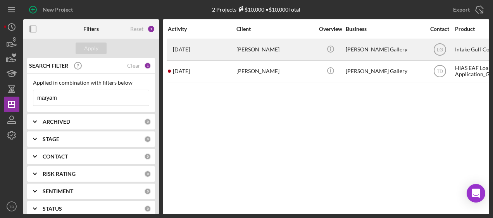
type input "maryam"
click at [237, 50] on div "Maryam Rahmani" at bounding box center [274, 49] width 77 height 21
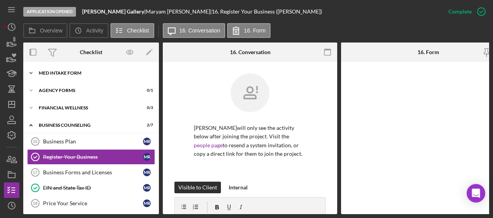
click at [62, 77] on div "Icon/Expander MED Intake Form 10 / 10" at bounding box center [91, 72] width 136 height 15
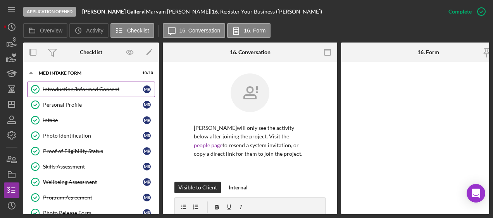
click at [59, 90] on div "Introduction/Informed Consent" at bounding box center [93, 89] width 100 height 6
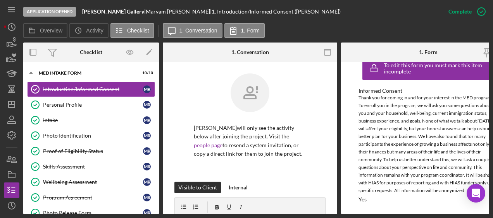
scroll to position [15, 0]
click at [54, 108] on link "Personal Profile Personal Profile M R" at bounding box center [91, 104] width 128 height 15
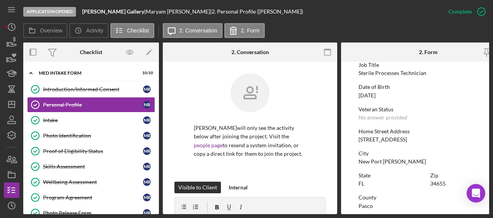
scroll to position [70, 0]
click at [9, 107] on polygon "button" at bounding box center [12, 104] width 6 height 6
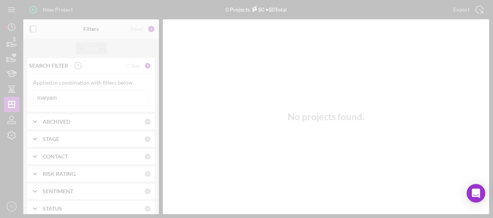
click at [94, 98] on div at bounding box center [246, 109] width 493 height 218
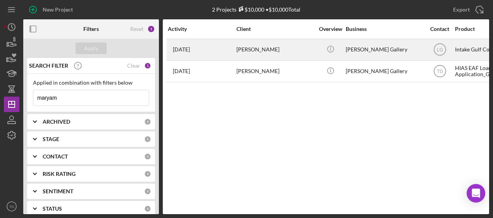
click at [228, 51] on div "2 months ago Maryam Rahmani" at bounding box center [202, 49] width 68 height 21
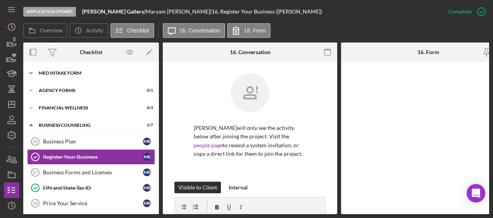
click at [68, 75] on div "MED Intake Form" at bounding box center [94, 73] width 110 height 5
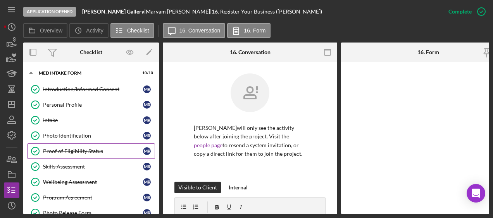
click at [88, 150] on div "Proof of Eligibility Status" at bounding box center [93, 151] width 100 height 6
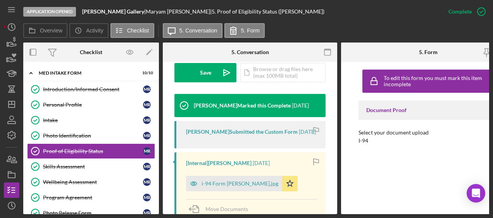
scroll to position [312, 0]
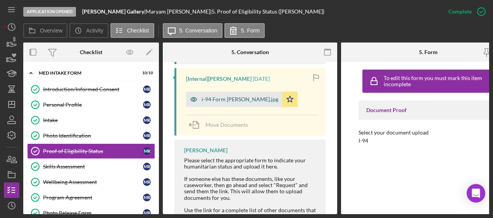
click at [240, 103] on div "i-94 Form Maryam Rahmani.jpg" at bounding box center [239, 99] width 77 height 6
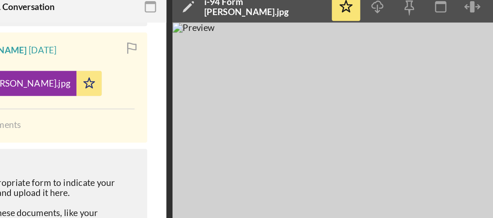
scroll to position [0, 0]
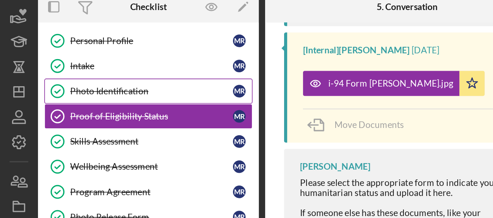
click at [90, 105] on div "Photo Identification" at bounding box center [93, 104] width 100 height 6
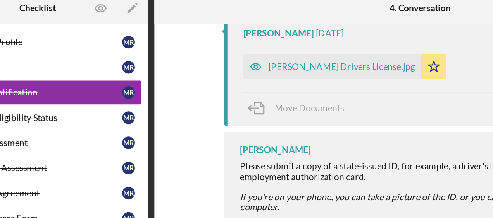
scroll to position [283, 0]
click at [281, 93] on div "Maryam Rahmani Drivers License.jpg" at bounding box center [271, 88] width 109 height 15
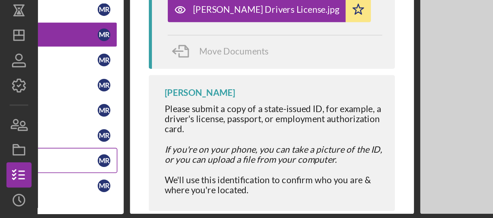
scroll to position [0, 84]
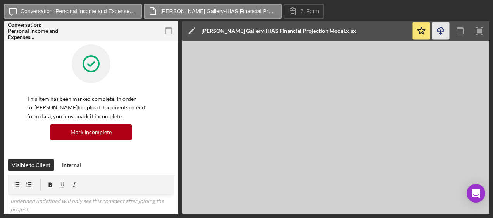
click at [443, 36] on icon "Icon/Download" at bounding box center [440, 30] width 17 height 17
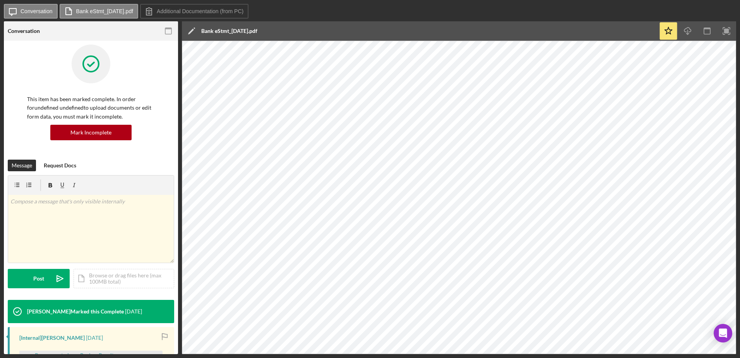
scroll to position [338, 0]
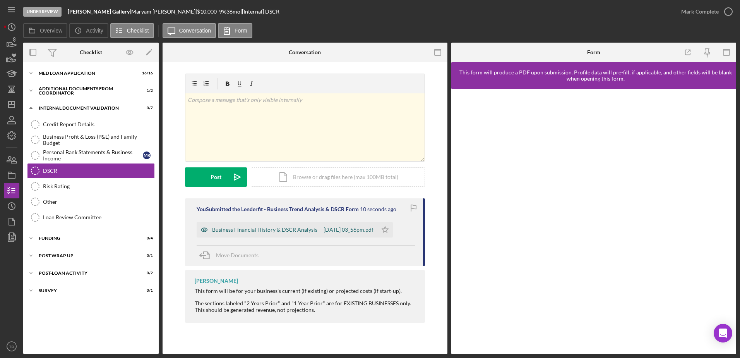
click at [347, 227] on div "Business Financial History & DSCR Analysis -- [DATE] 03_56pm.pdf" at bounding box center [292, 230] width 161 height 6
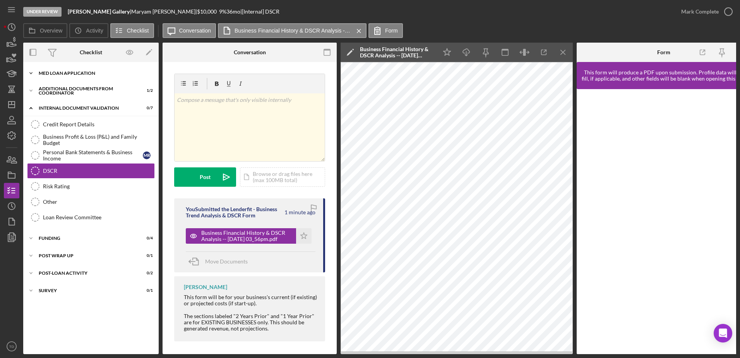
click at [69, 78] on div "Icon/Expander MED Loan Application 16 / 16" at bounding box center [91, 72] width 136 height 15
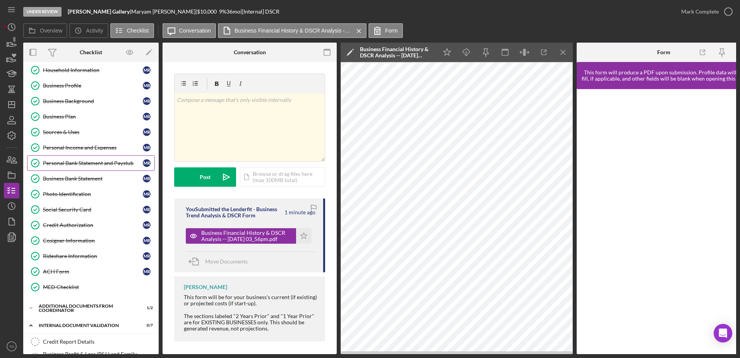
scroll to position [35, 0]
click at [95, 149] on div "Personal Income and Expenses" at bounding box center [93, 147] width 100 height 6
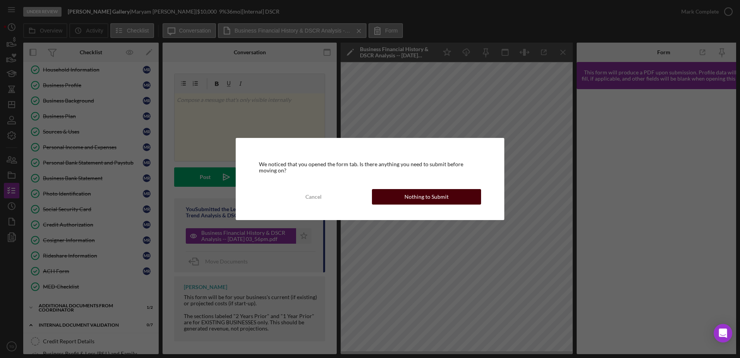
click at [390, 198] on button "Nothing to Submit" at bounding box center [426, 196] width 109 height 15
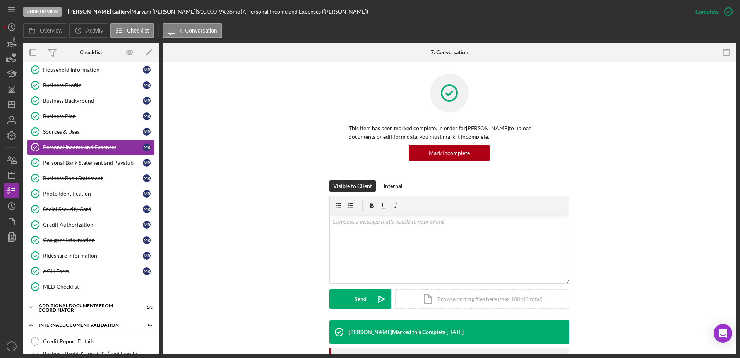
scroll to position [145, 0]
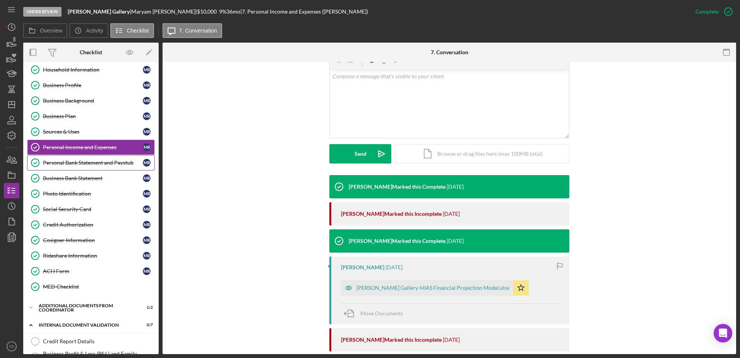
click at [84, 161] on div "Personal Bank Statement and Paystub" at bounding box center [93, 163] width 100 height 6
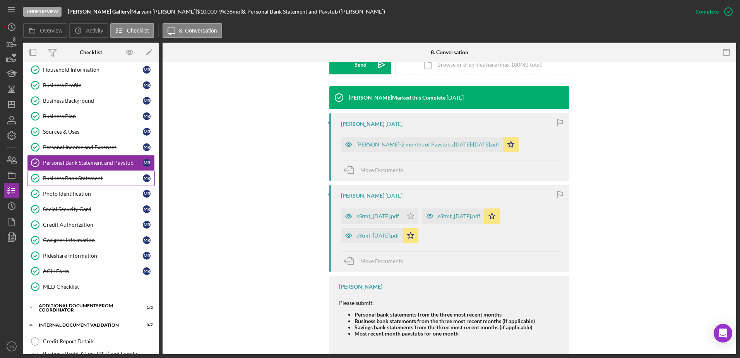
scroll to position [233, 0]
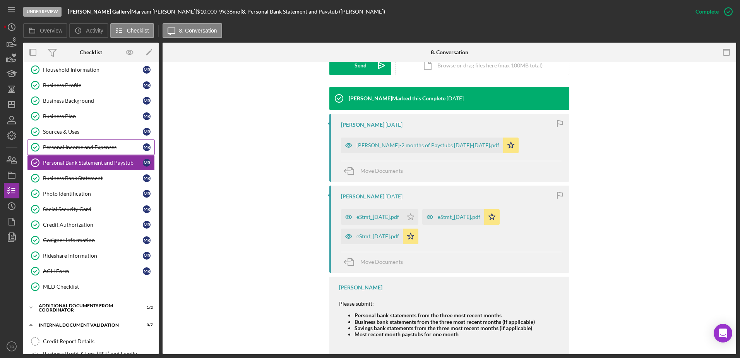
click at [99, 147] on div "Personal Income and Expenses" at bounding box center [93, 147] width 100 height 6
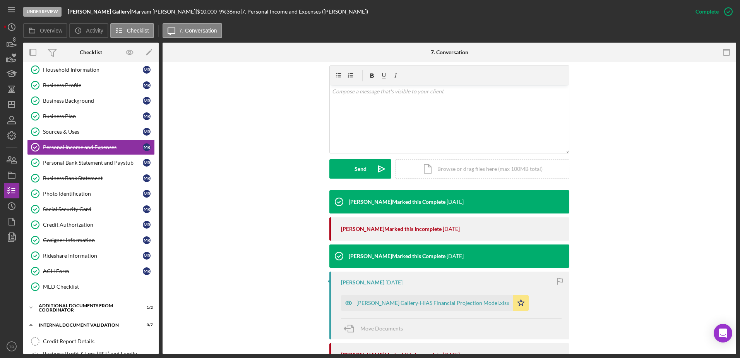
scroll to position [146, 0]
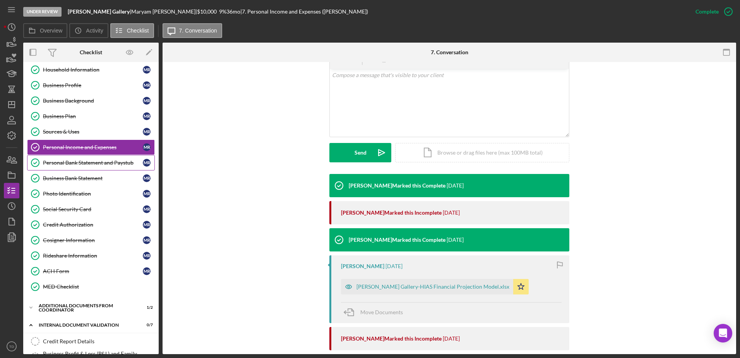
click at [94, 157] on link "Personal Bank Statement and Paystub Personal Bank Statement and Paystub M R" at bounding box center [91, 162] width 128 height 15
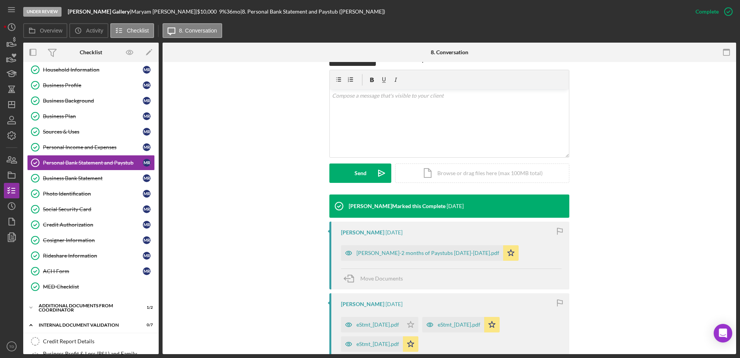
scroll to position [129, 0]
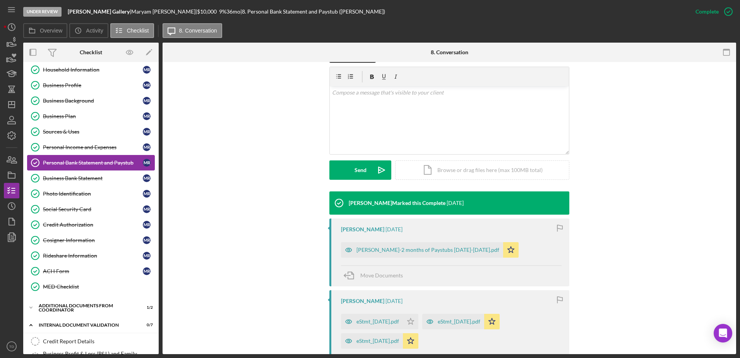
click at [60, 168] on link "Personal Bank Statement and Paystub Personal Bank Statement and Paystub M R" at bounding box center [91, 162] width 128 height 15
click at [75, 146] on div "Personal Income and Expenses" at bounding box center [93, 147] width 100 height 6
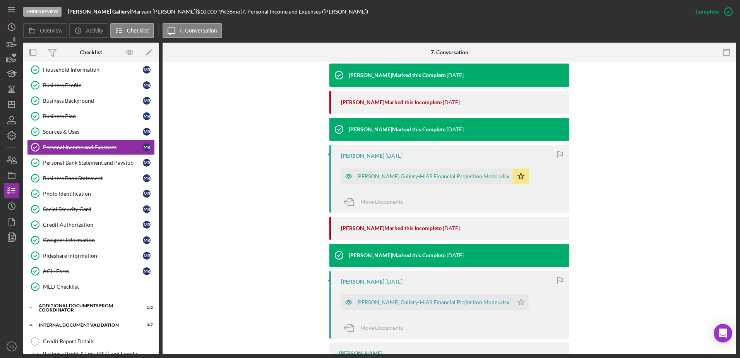
scroll to position [256, 0]
click at [106, 157] on link "Personal Bank Statement and Paystub Personal Bank Statement and Paystub M R" at bounding box center [91, 162] width 128 height 15
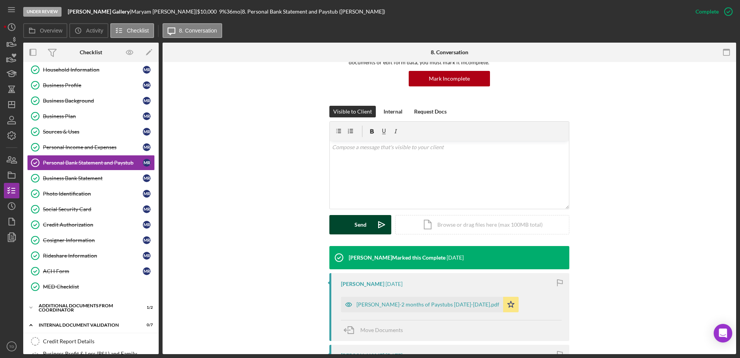
scroll to position [254, 0]
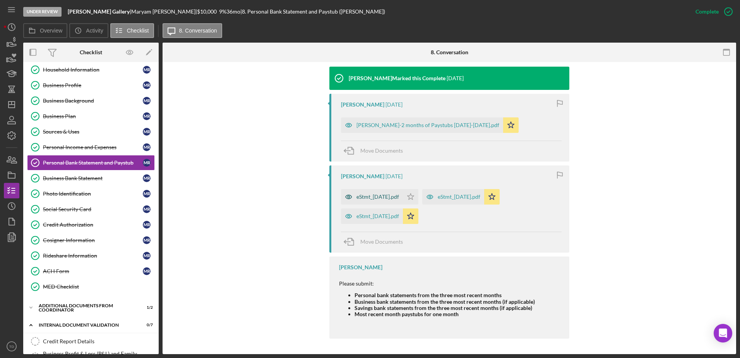
click at [394, 194] on div "eStmt_[DATE].pdf" at bounding box center [378, 197] width 43 height 6
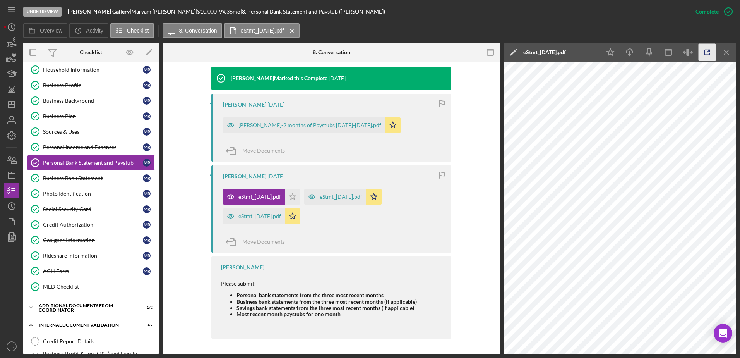
click at [707, 55] on icon "button" at bounding box center [707, 52] width 17 height 17
click at [351, 201] on div "eStmt_2025-05-15.pdf" at bounding box center [335, 196] width 62 height 15
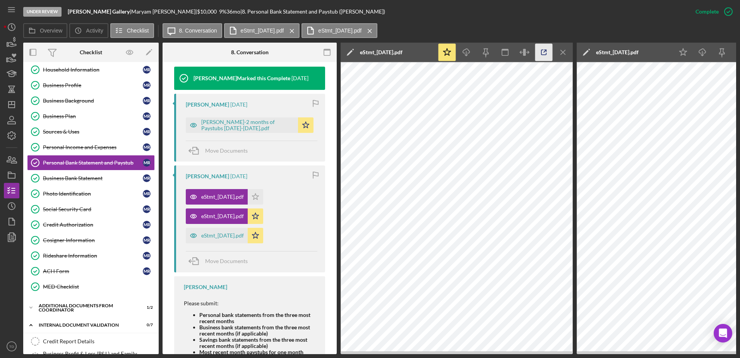
click at [541, 53] on icon "button" at bounding box center [544, 52] width 17 height 17
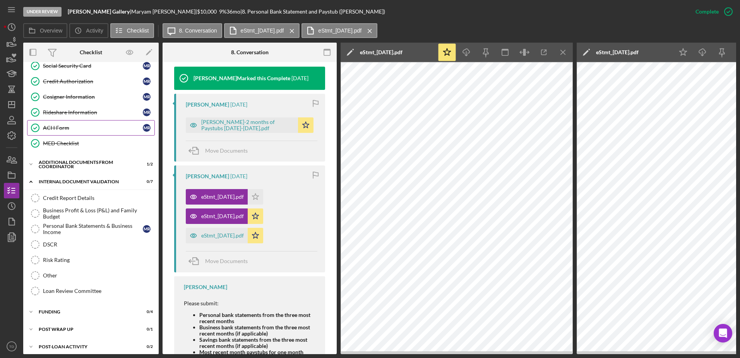
scroll to position [179, 0]
click at [65, 242] on div "DSCR" at bounding box center [99, 244] width 112 height 6
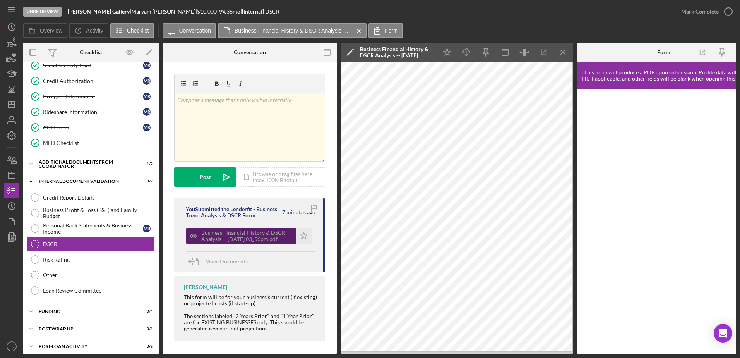
scroll to position [5, 0]
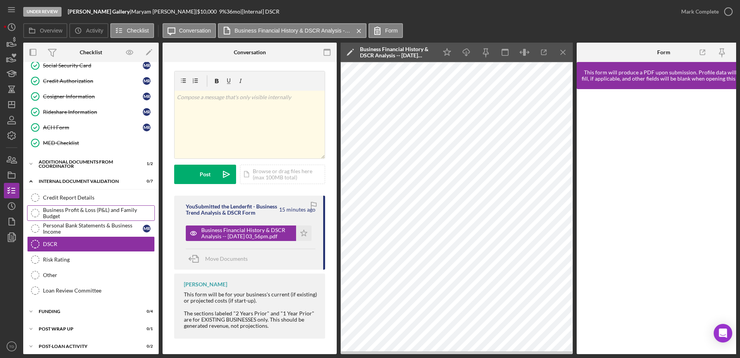
click at [96, 218] on div "Business Profit & Loss (P&L) and Family Budget" at bounding box center [99, 213] width 112 height 12
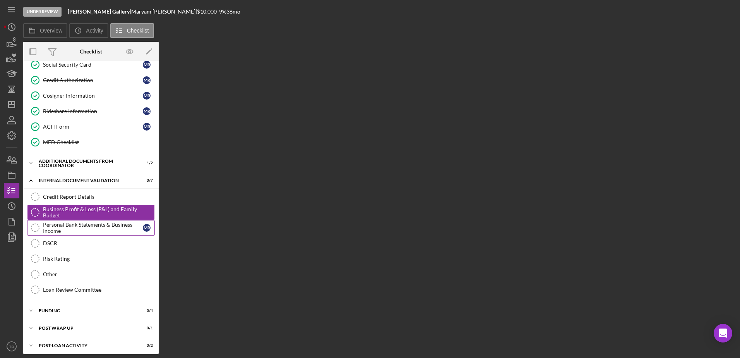
click at [92, 226] on div "Personal Bank Statements & Business Income" at bounding box center [93, 227] width 100 height 12
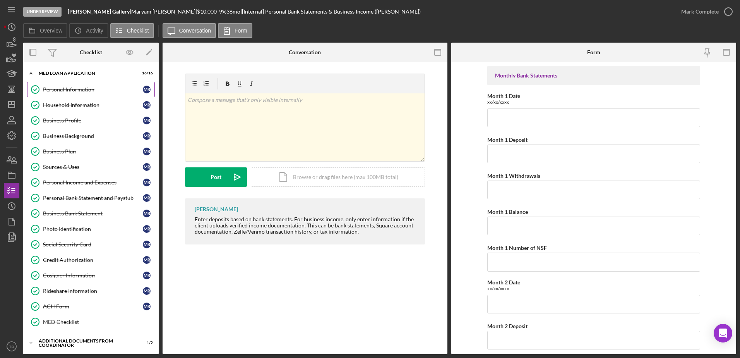
click at [80, 91] on div "Personal Information" at bounding box center [93, 89] width 100 height 6
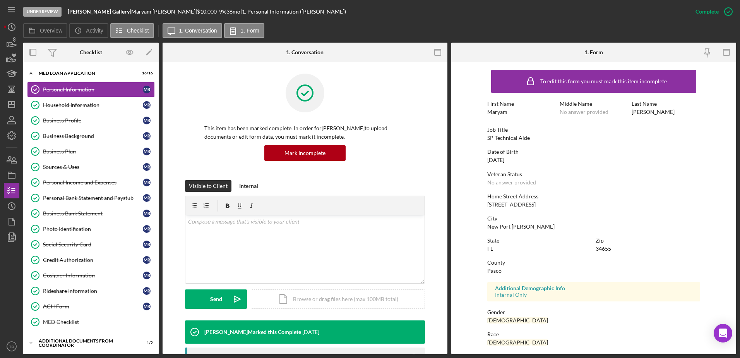
scroll to position [69, 0]
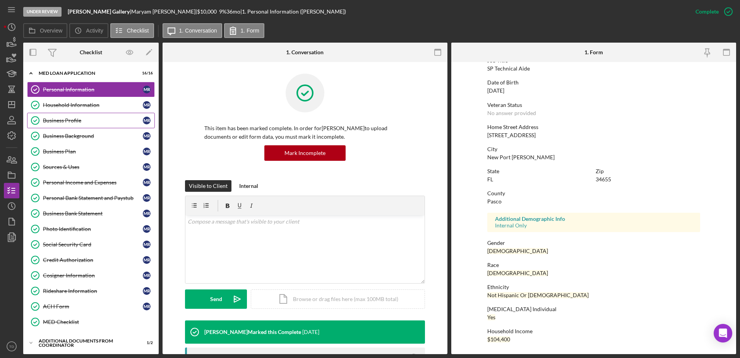
click at [89, 113] on link "Business Profile Business Profile M R" at bounding box center [91, 120] width 128 height 15
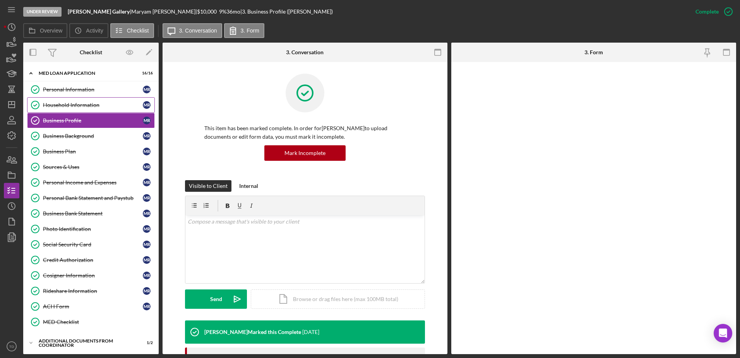
click at [89, 106] on div "Household Information" at bounding box center [93, 105] width 100 height 6
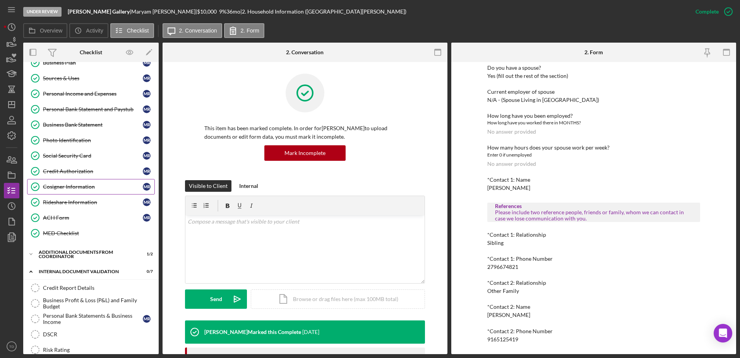
scroll to position [88, 0]
click at [63, 334] on div "DSCR" at bounding box center [99, 334] width 112 height 6
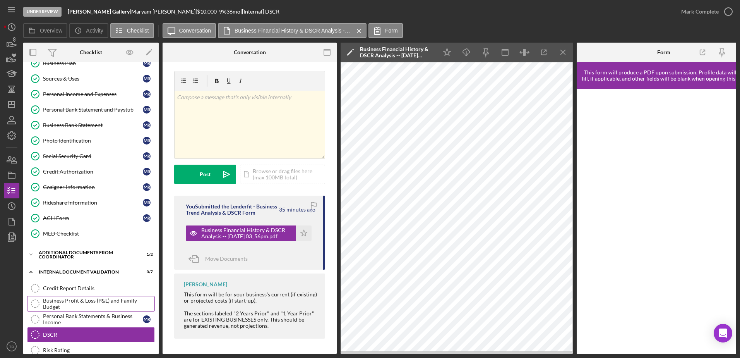
scroll to position [125, 0]
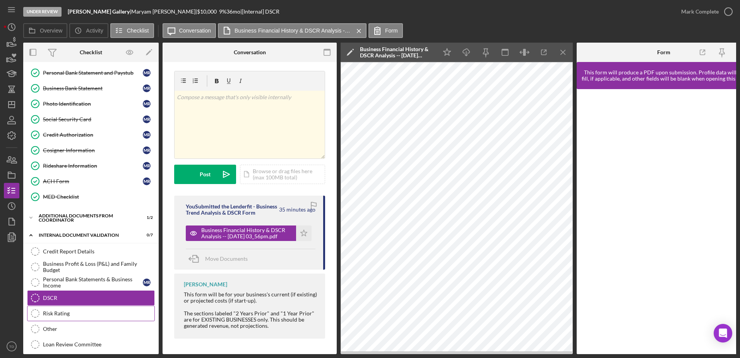
click at [70, 315] on div "Risk Rating" at bounding box center [99, 313] width 112 height 6
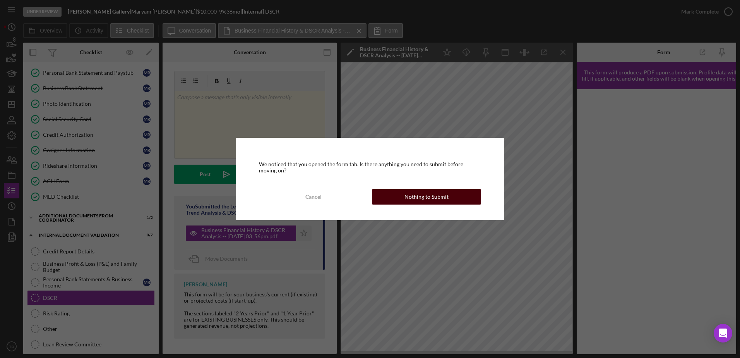
click at [417, 194] on div "Nothing to Submit" at bounding box center [427, 196] width 44 height 15
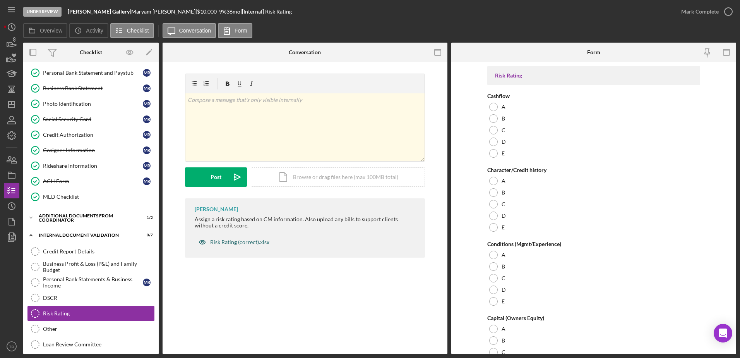
click at [259, 245] on div "Risk Rating (correct).xlsx" at bounding box center [239, 242] width 59 height 6
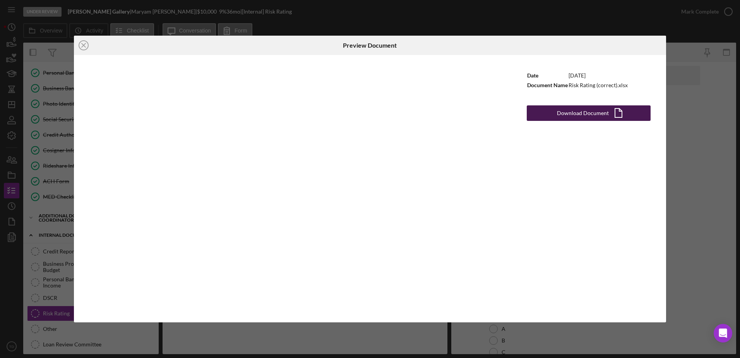
click at [606, 106] on div "Download Document" at bounding box center [583, 112] width 52 height 15
click at [371, 23] on div "Icon/Close Preview Document Date 11/11/2024 Document Name Risk Rating (correct)…" at bounding box center [370, 179] width 740 height 358
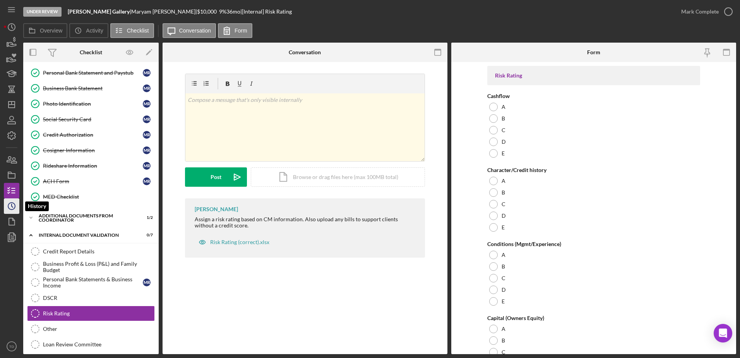
click at [9, 208] on circle "button" at bounding box center [11, 206] width 7 height 7
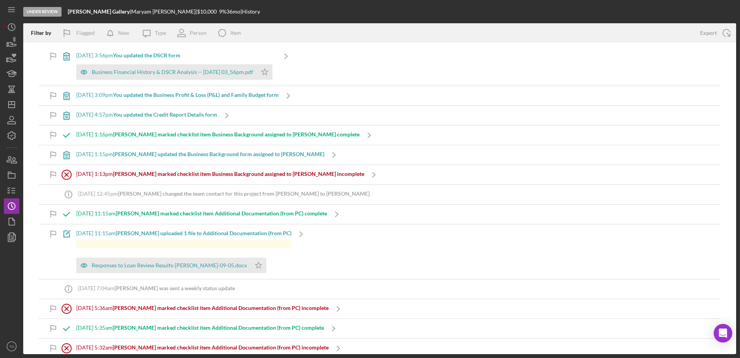
click at [229, 130] on div "9/11/2025 at 1:16pm Lorene G. marked checklist item Business Background assigne…" at bounding box center [217, 134] width 283 height 19
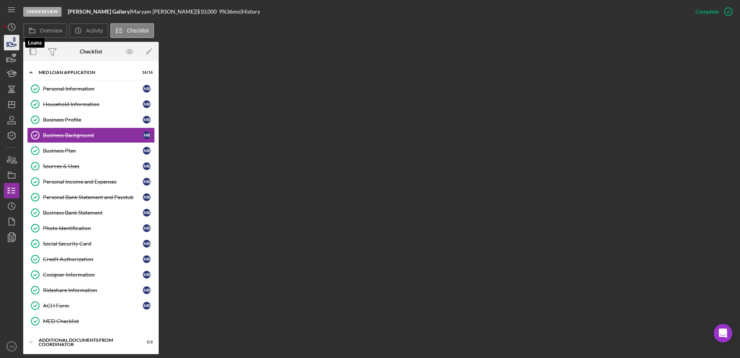
click at [10, 43] on icon "button" at bounding box center [12, 44] width 8 height 4
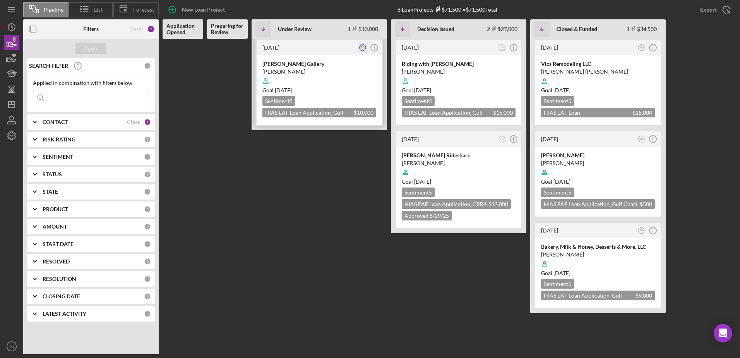
click at [363, 50] on icon "TD" at bounding box center [363, 48] width 10 height 10
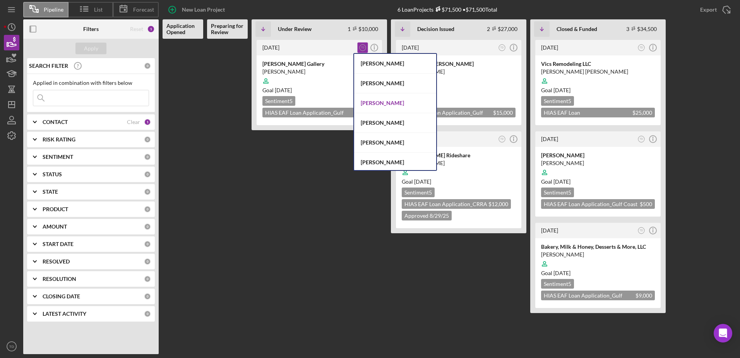
click at [379, 106] on div "[PERSON_NAME]" at bounding box center [395, 103] width 82 height 20
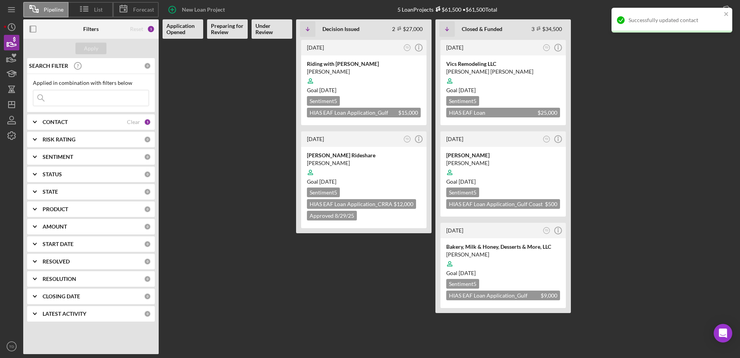
click at [108, 125] on div "CONTACT" at bounding box center [85, 122] width 84 height 6
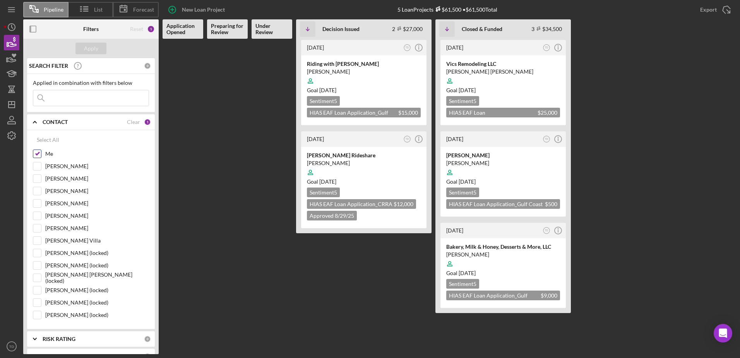
click at [37, 153] on input "Me" at bounding box center [37, 154] width 8 height 8
checkbox input "true"
click at [487, 72] on div "Victor Castillo Gonzalez" at bounding box center [503, 72] width 114 height 8
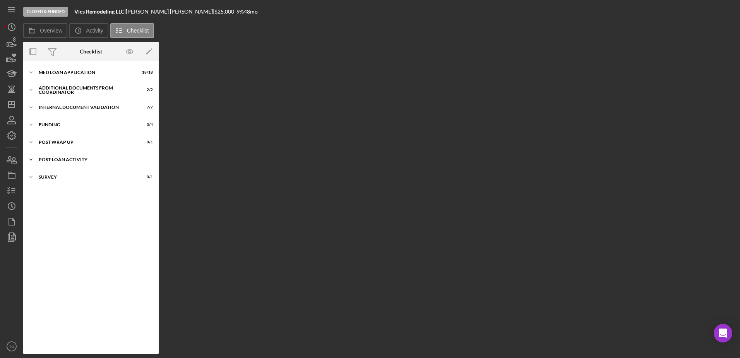
click at [64, 160] on div "Post-Loan Activity" at bounding box center [94, 159] width 110 height 5
click at [65, 144] on div "Post Wrap Up" at bounding box center [94, 142] width 110 height 5
click at [58, 126] on div "Funding" at bounding box center [94, 124] width 110 height 5
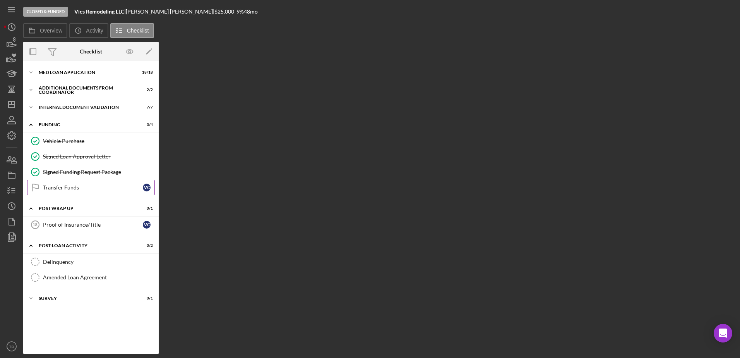
click at [64, 191] on div "Transfer Funds" at bounding box center [93, 187] width 100 height 6
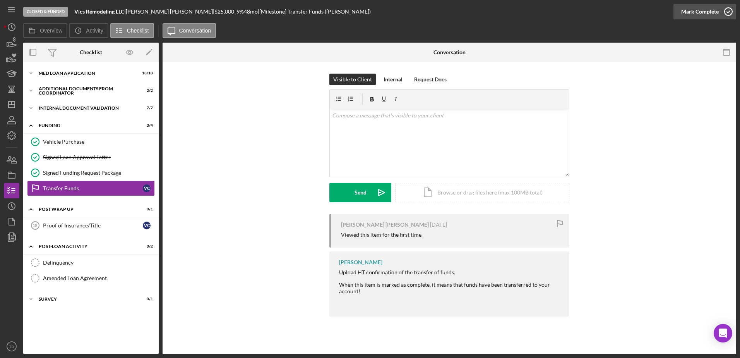
click at [726, 14] on icon "button" at bounding box center [728, 11] width 19 height 19
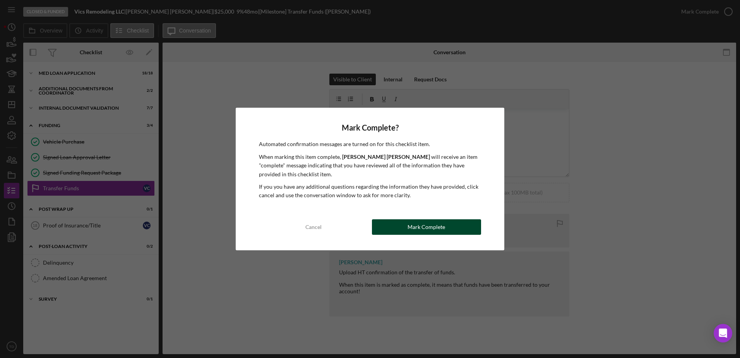
click at [429, 224] on div "Mark Complete" at bounding box center [427, 226] width 38 height 15
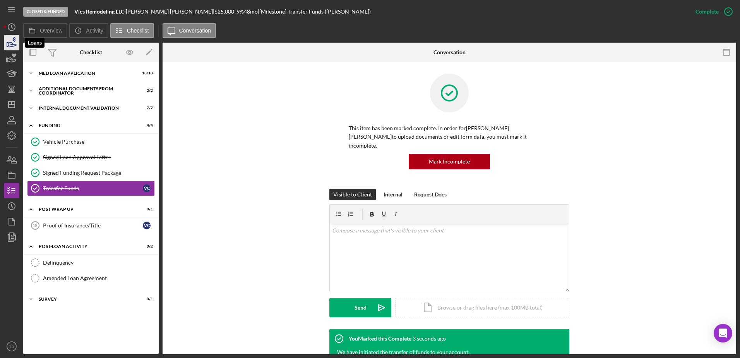
click at [12, 42] on icon "button" at bounding box center [11, 42] width 19 height 19
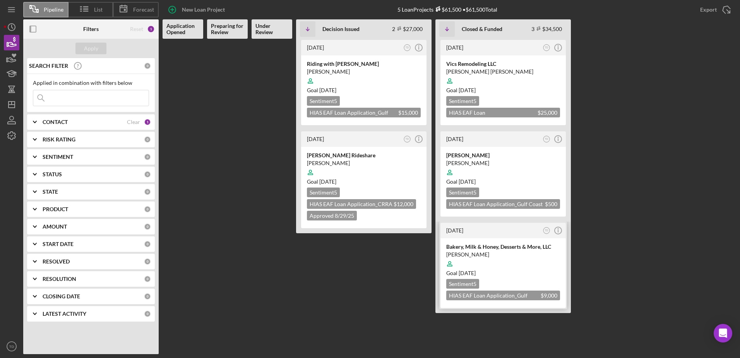
click at [472, 250] on div "Bakery, Milk & Honey, Desserts & More, LLC" at bounding box center [503, 247] width 114 height 8
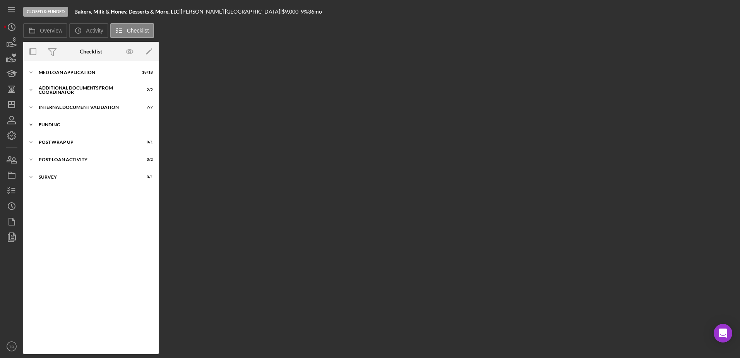
click at [60, 125] on div "Funding" at bounding box center [94, 124] width 110 height 5
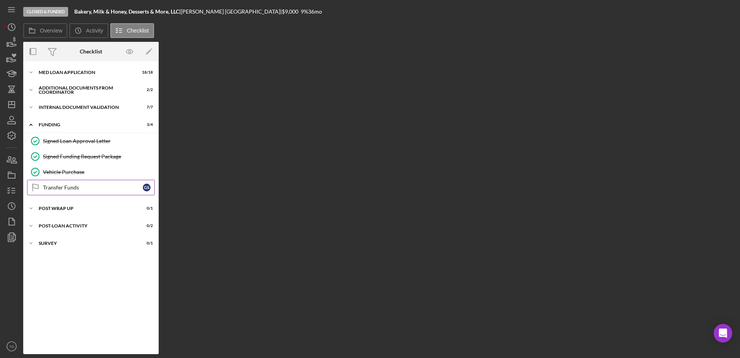
click at [71, 184] on link "Transfer Funds Transfer Funds G S" at bounding box center [91, 187] width 128 height 15
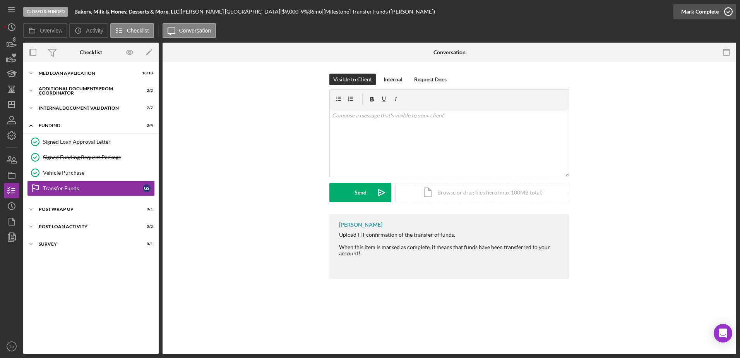
drag, startPoint x: 716, startPoint y: 16, endPoint x: 709, endPoint y: 12, distance: 8.3
click at [709, 12] on div "Mark Complete" at bounding box center [701, 11] width 38 height 15
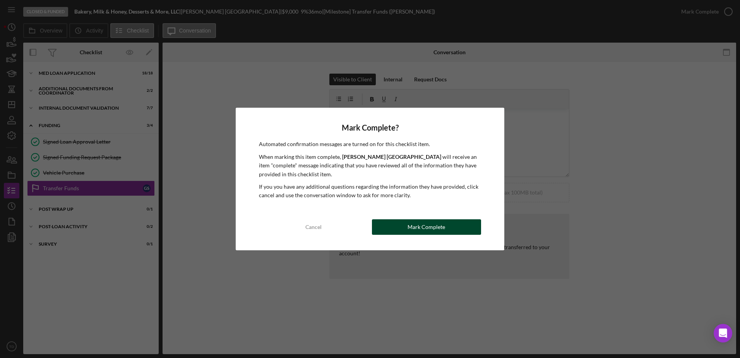
click at [433, 223] on div "Mark Complete" at bounding box center [427, 226] width 38 height 15
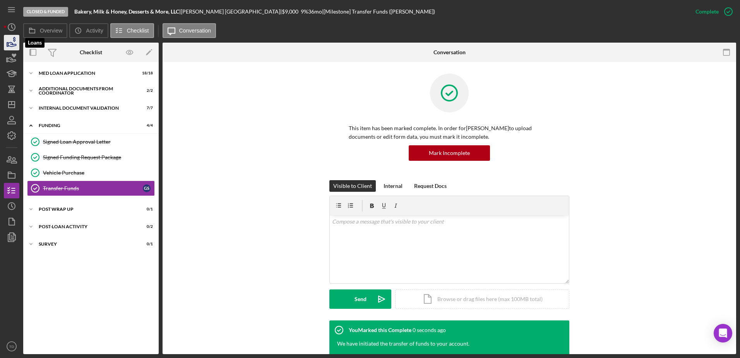
click at [7, 39] on icon "button" at bounding box center [11, 42] width 19 height 19
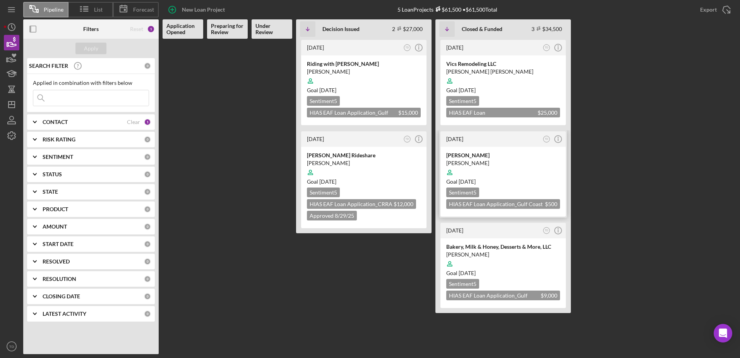
click at [472, 161] on div "Maryna Hryshyna" at bounding box center [503, 163] width 114 height 8
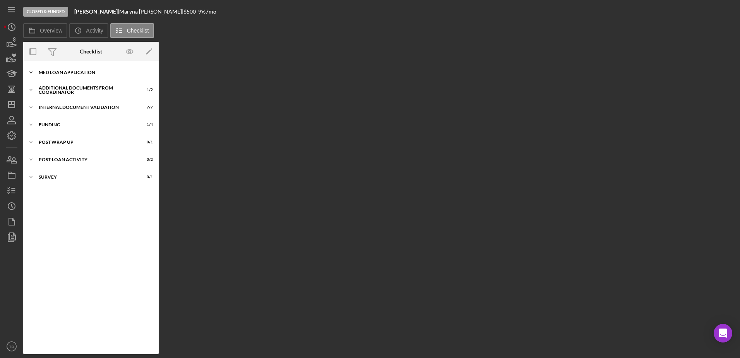
click at [82, 74] on div "MED Loan Application" at bounding box center [94, 72] width 110 height 5
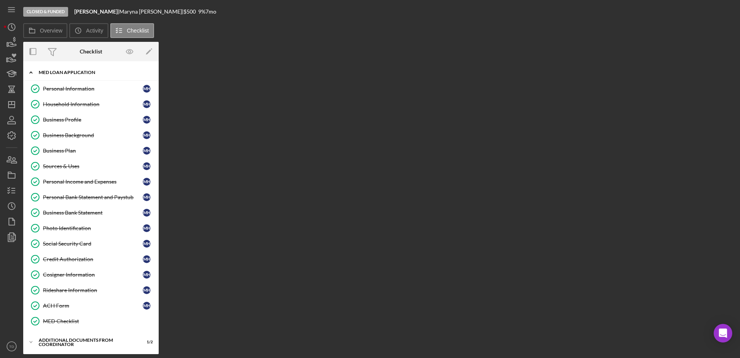
click at [84, 68] on div "Icon/Expander MED Loan Application 16 / 16" at bounding box center [91, 73] width 136 height 16
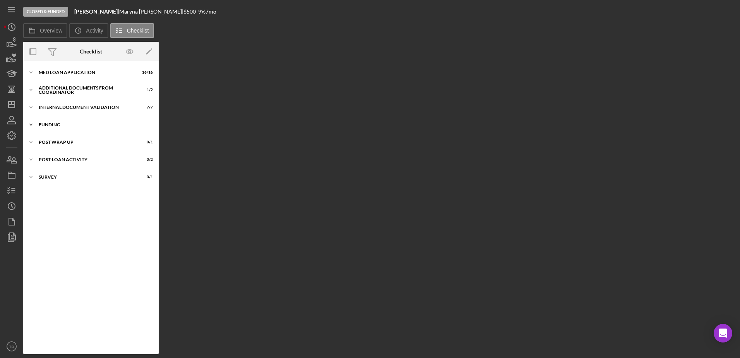
click at [65, 126] on div "Funding" at bounding box center [94, 124] width 110 height 5
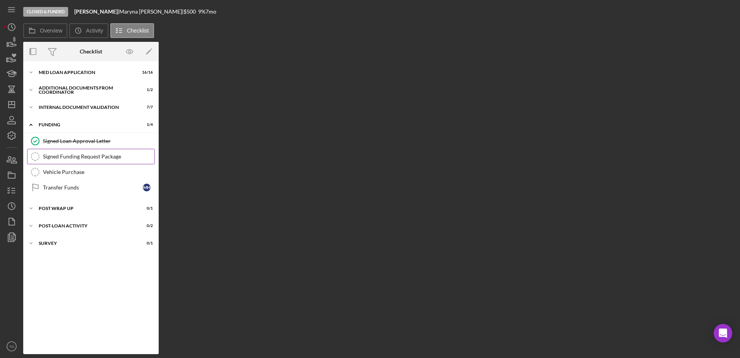
click at [69, 158] on div "Signed Funding Request Package" at bounding box center [99, 156] width 112 height 6
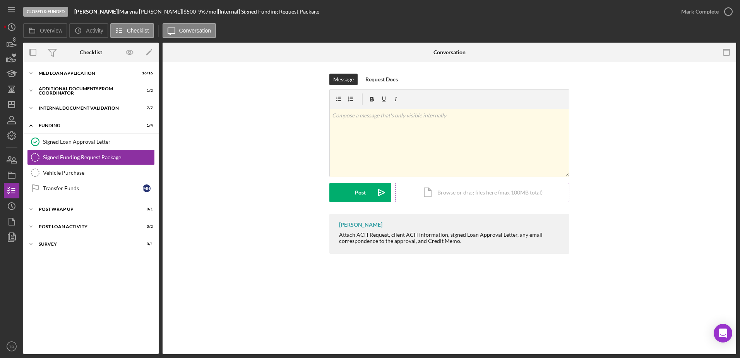
click at [461, 198] on div "Icon/Document Browse or drag files here (max 100MB total) Tap to choose files o…" at bounding box center [482, 192] width 174 height 19
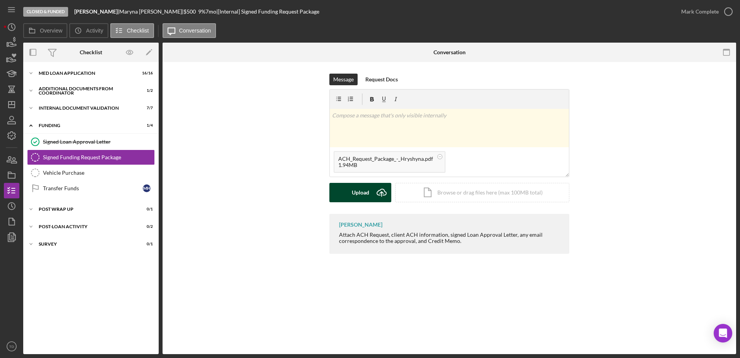
click at [362, 192] on div "Upload" at bounding box center [360, 192] width 17 height 19
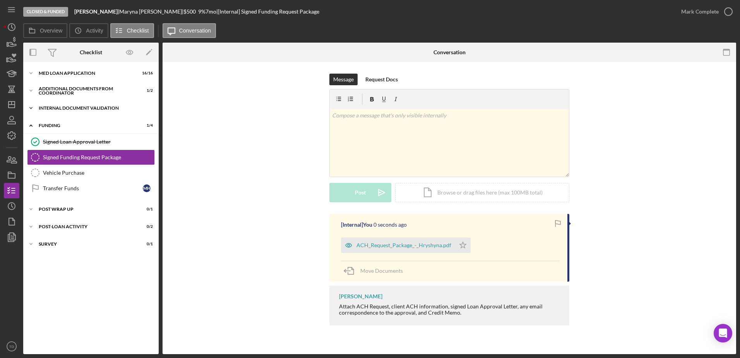
click at [94, 105] on div "Icon/Expander Internal Document Validation 7 / 7" at bounding box center [91, 107] width 136 height 15
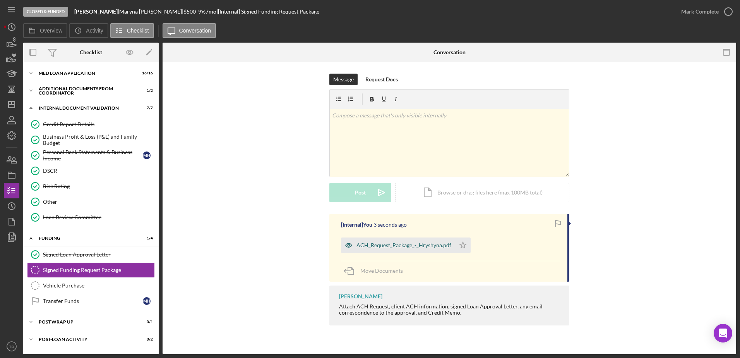
click at [378, 249] on div "ACH_Request_Package_-_Hryshyna.pdf" at bounding box center [398, 244] width 114 height 15
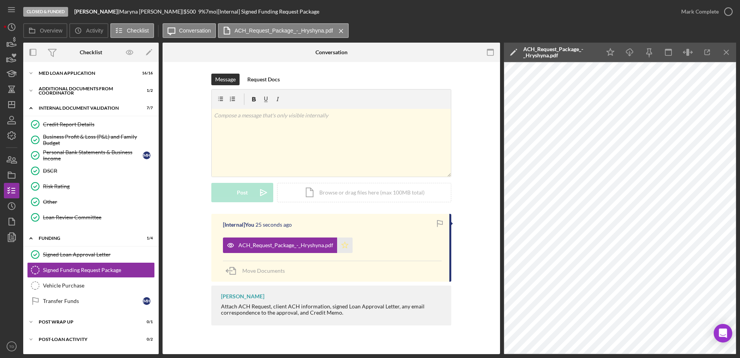
click at [342, 247] on polygon "button" at bounding box center [345, 245] width 7 height 6
click at [93, 280] on link "Vehicle Purchase Vehicle Purchase" at bounding box center [91, 285] width 128 height 15
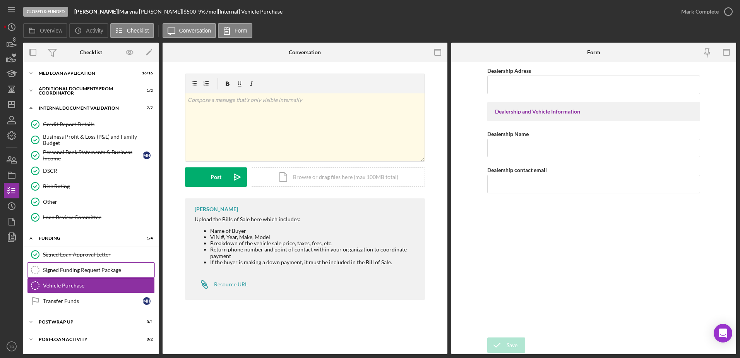
click at [93, 273] on div "Signed Funding Request Package" at bounding box center [99, 270] width 112 height 6
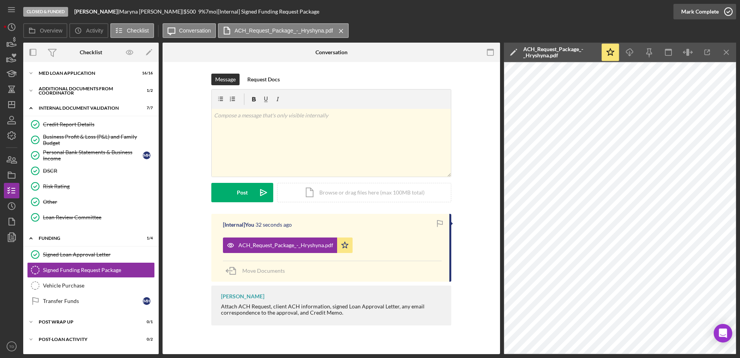
click at [728, 12] on icon "button" at bounding box center [728, 11] width 19 height 19
click at [85, 285] on div "Vehicle Purchase" at bounding box center [99, 285] width 112 height 6
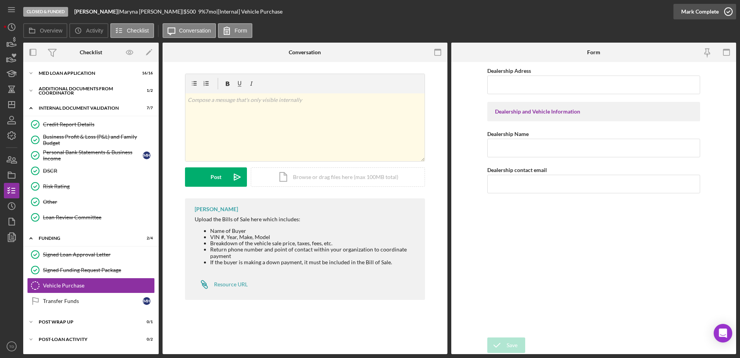
click at [727, 10] on icon "button" at bounding box center [728, 11] width 19 height 19
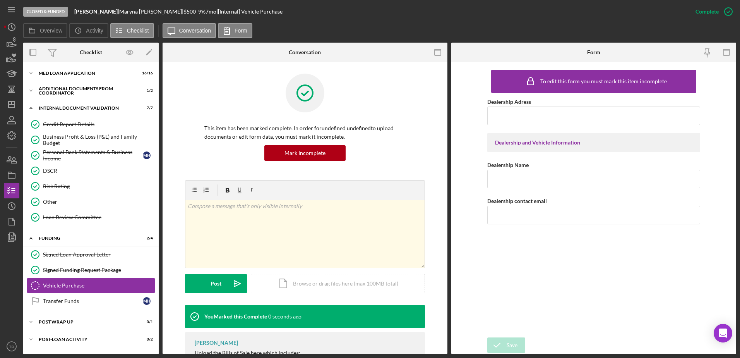
click at [111, 292] on link "Vehicle Purchase Vehicle Purchase" at bounding box center [91, 285] width 128 height 15
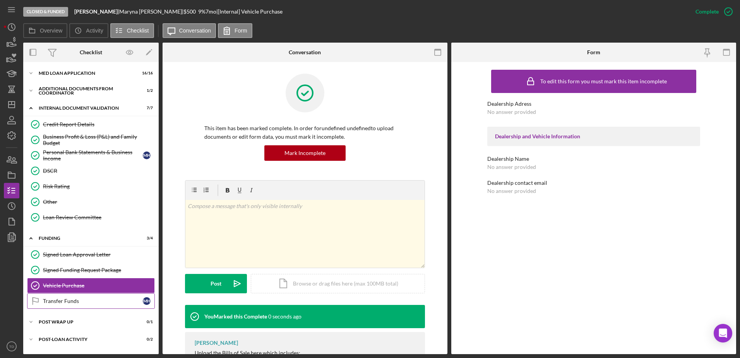
click at [100, 300] on div "Transfer Funds" at bounding box center [93, 301] width 100 height 6
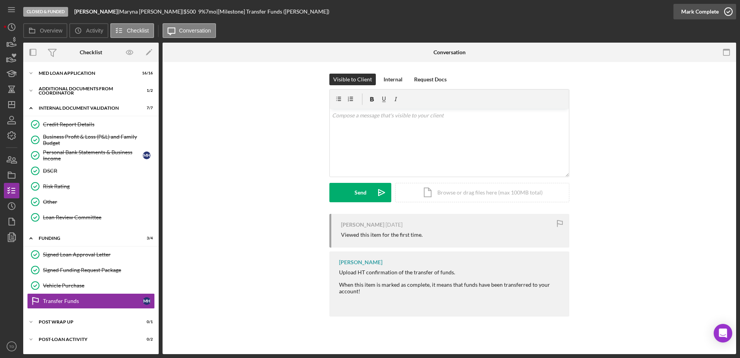
click at [722, 14] on icon "button" at bounding box center [728, 11] width 19 height 19
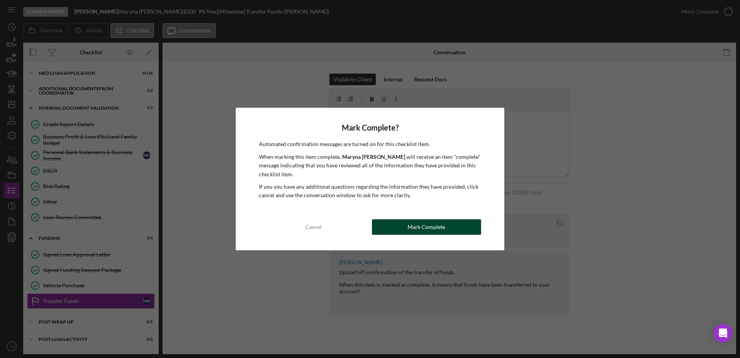
click at [402, 230] on button "Mark Complete" at bounding box center [426, 226] width 109 height 15
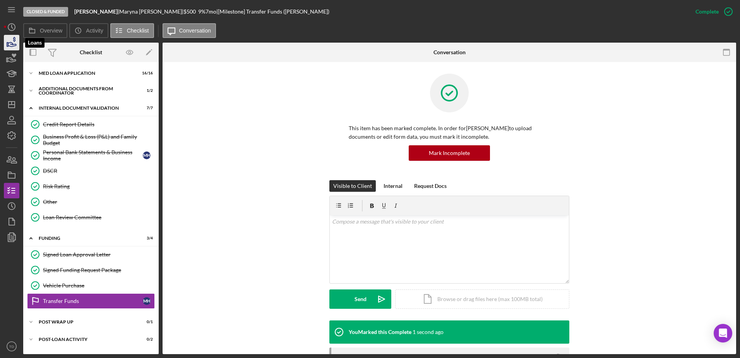
click at [14, 47] on icon "button" at bounding box center [11, 42] width 19 height 19
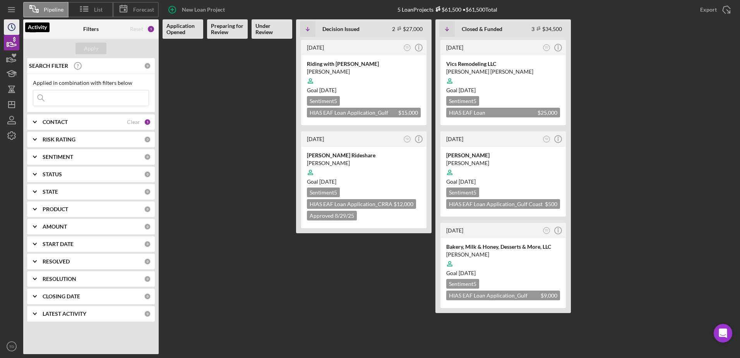
click at [10, 34] on icon "Icon/History" at bounding box center [11, 26] width 19 height 19
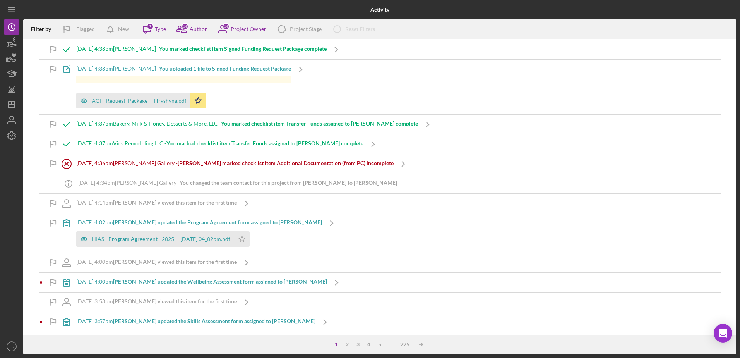
scroll to position [43, 0]
click at [7, 45] on polygon "button" at bounding box center [7, 45] width 1 height 4
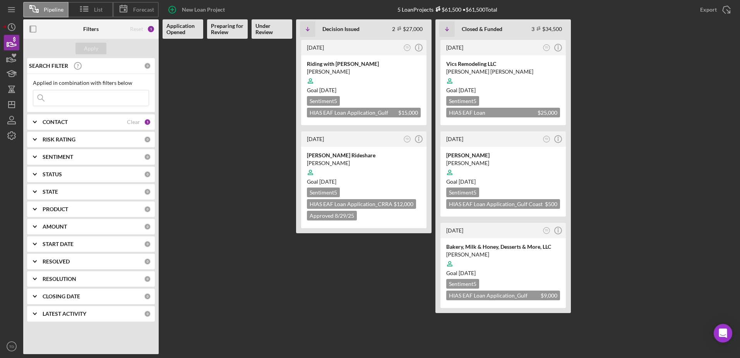
click at [129, 125] on div "CONTACT Clear 1" at bounding box center [97, 121] width 108 height 7
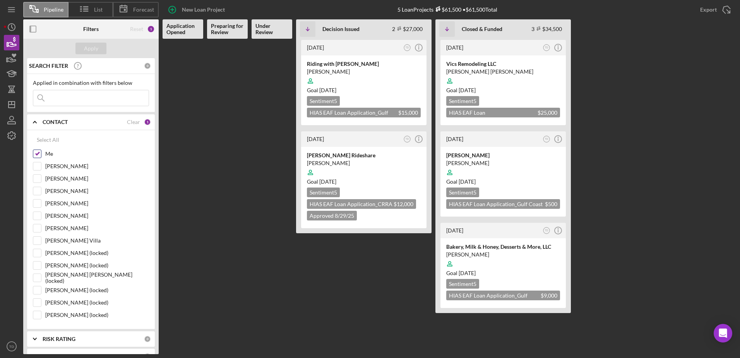
click at [38, 152] on input "Me" at bounding box center [37, 154] width 8 height 8
checkbox input "false"
click at [36, 242] on input "[PERSON_NAME] Villa" at bounding box center [37, 241] width 8 height 8
checkbox input "true"
click at [86, 53] on div "Apply" at bounding box center [91, 49] width 14 height 12
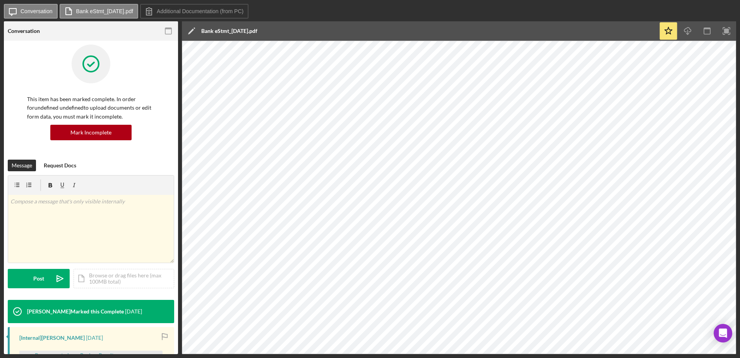
scroll to position [338, 0]
